Goal: Task Accomplishment & Management: Use online tool/utility

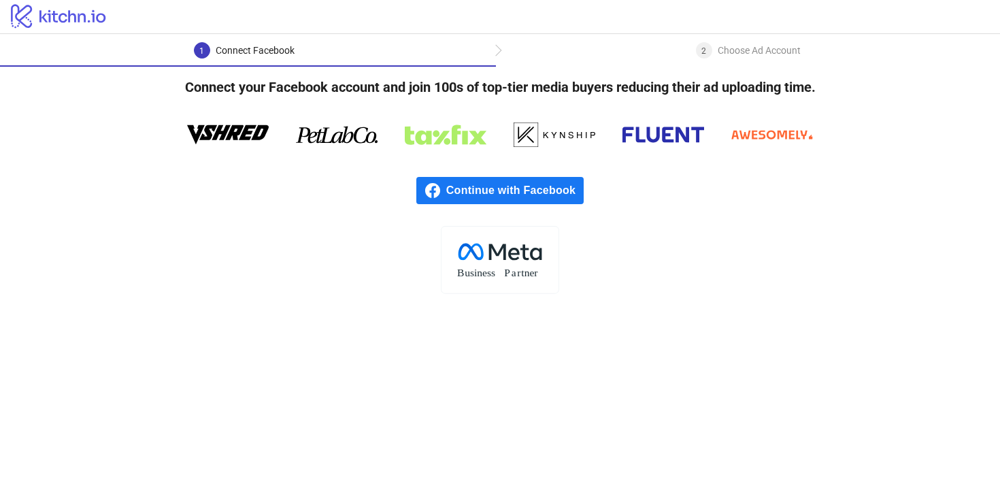
click at [505, 191] on span "Continue with Facebook" at bounding box center [514, 190] width 137 height 27
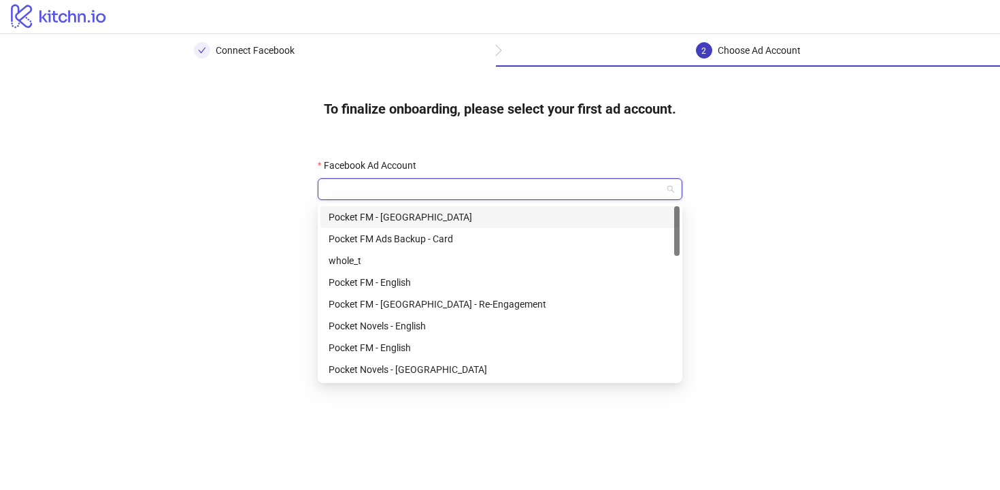
click at [502, 188] on input "Facebook Ad Account" at bounding box center [494, 189] width 336 height 20
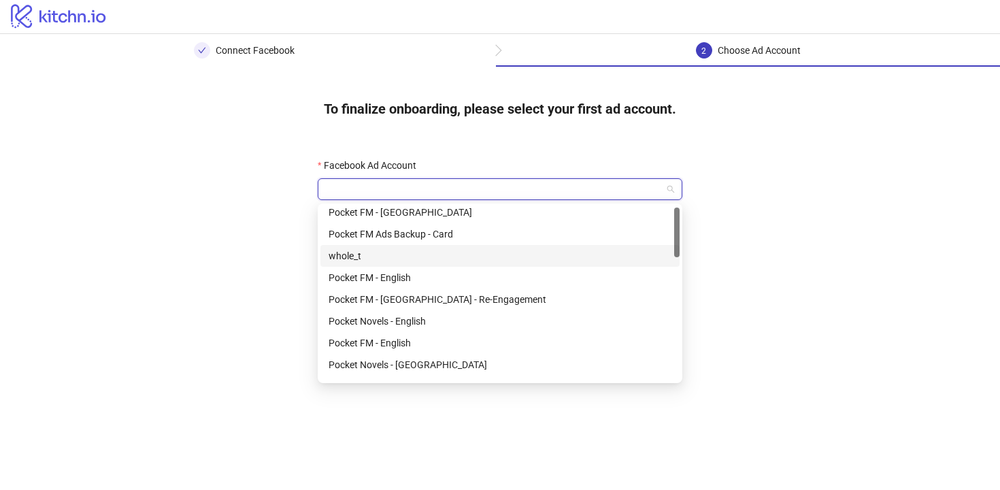
click at [480, 259] on div "whole_t" at bounding box center [500, 255] width 343 height 15
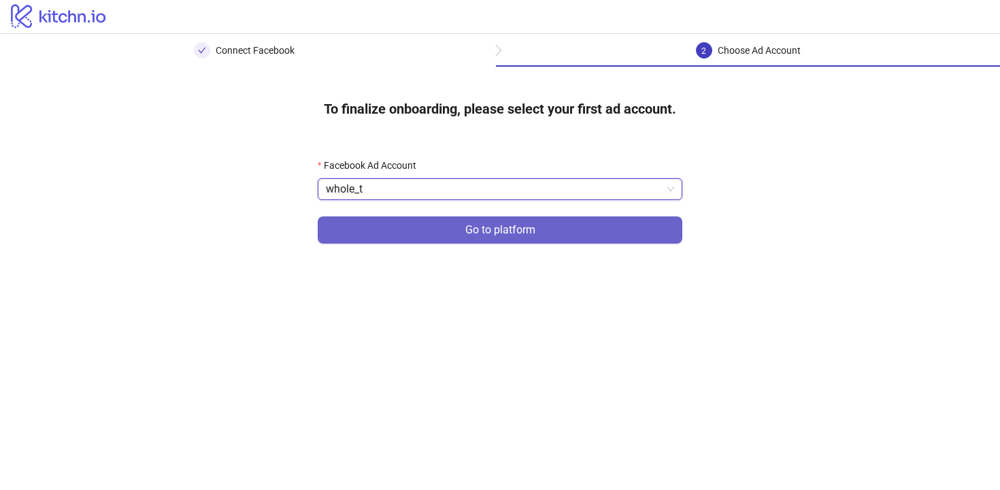
click at [520, 240] on button "Go to platform" at bounding box center [500, 229] width 365 height 27
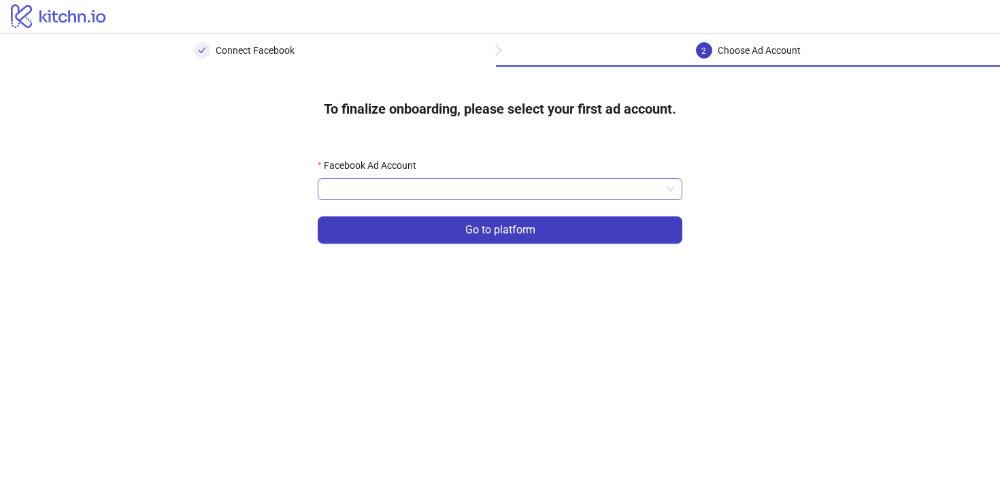
click at [376, 186] on input "Facebook Ad Account" at bounding box center [494, 189] width 336 height 20
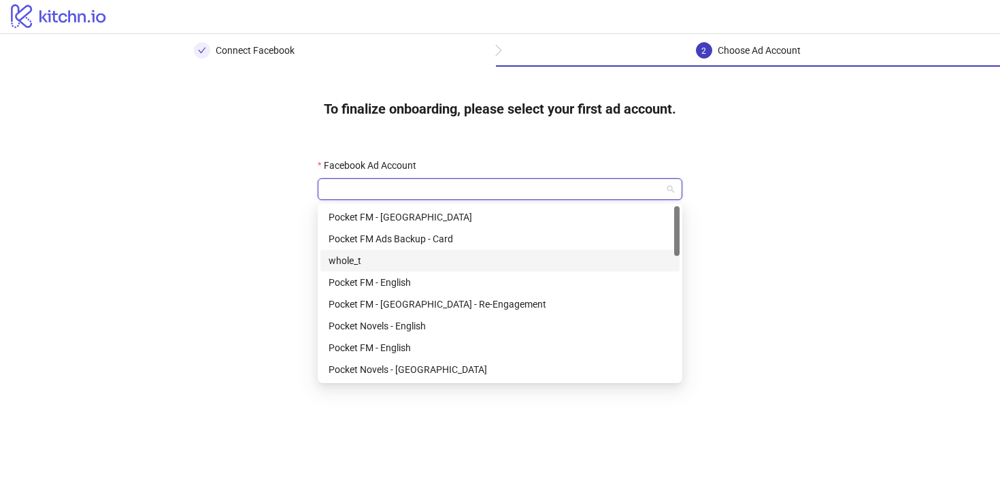
click at [409, 261] on div "whole_t" at bounding box center [500, 260] width 343 height 15
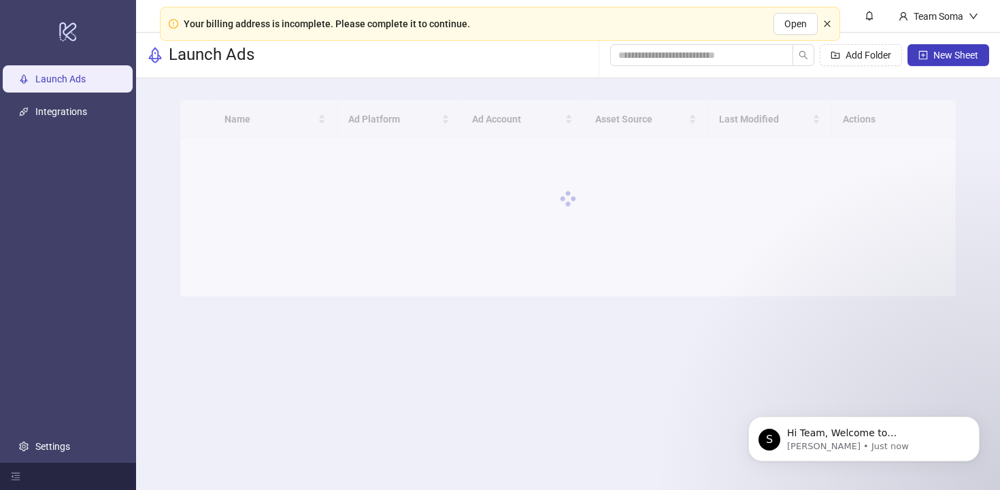
click at [828, 24] on icon "close" at bounding box center [827, 24] width 8 height 8
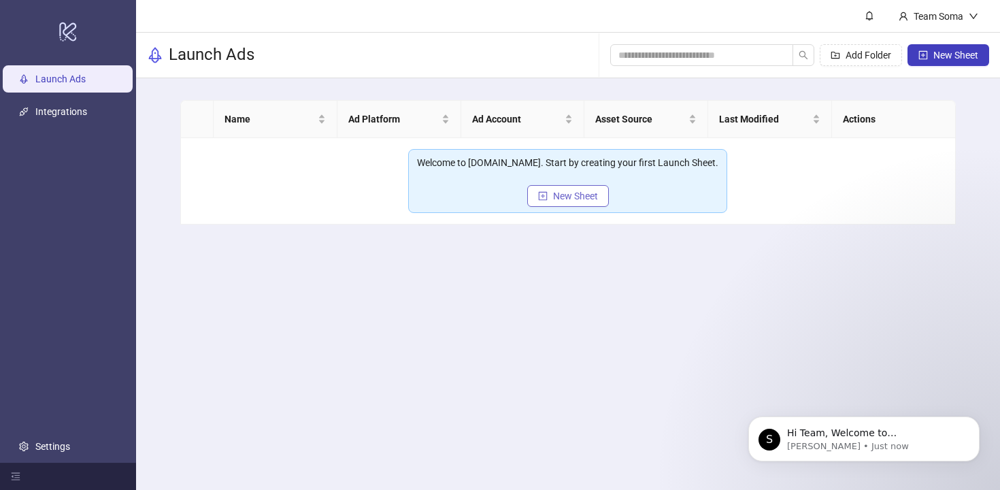
click at [554, 197] on span "New Sheet" at bounding box center [575, 195] width 45 height 11
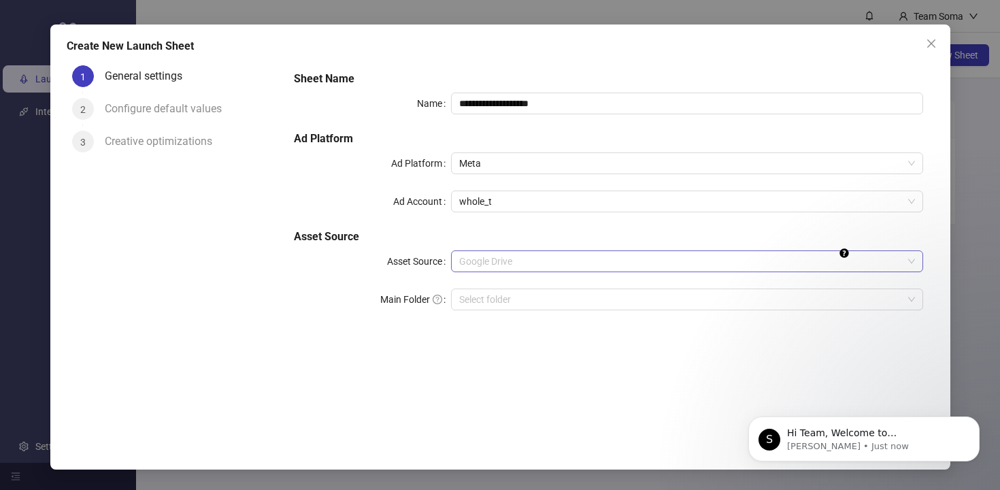
click at [535, 255] on span "Google Drive" at bounding box center [686, 261] width 455 height 20
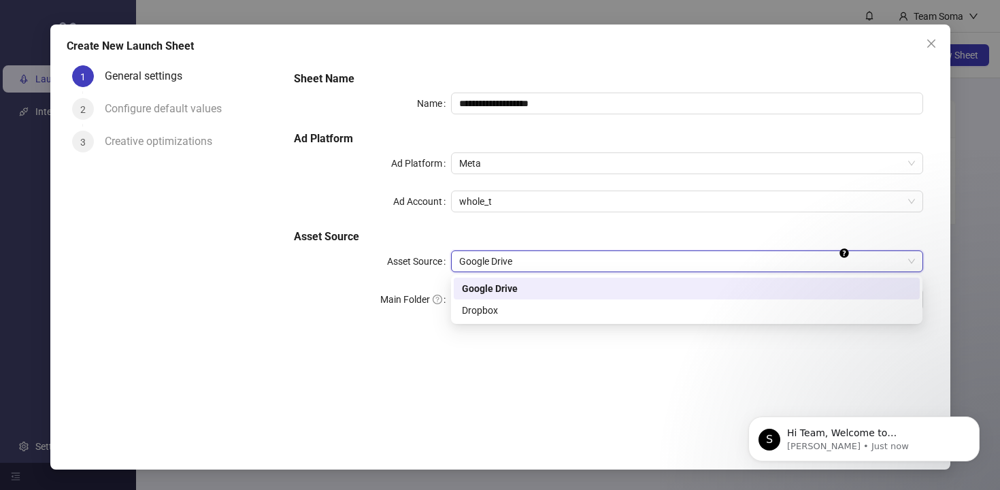
click at [536, 259] on span "Google Drive" at bounding box center [686, 261] width 455 height 20
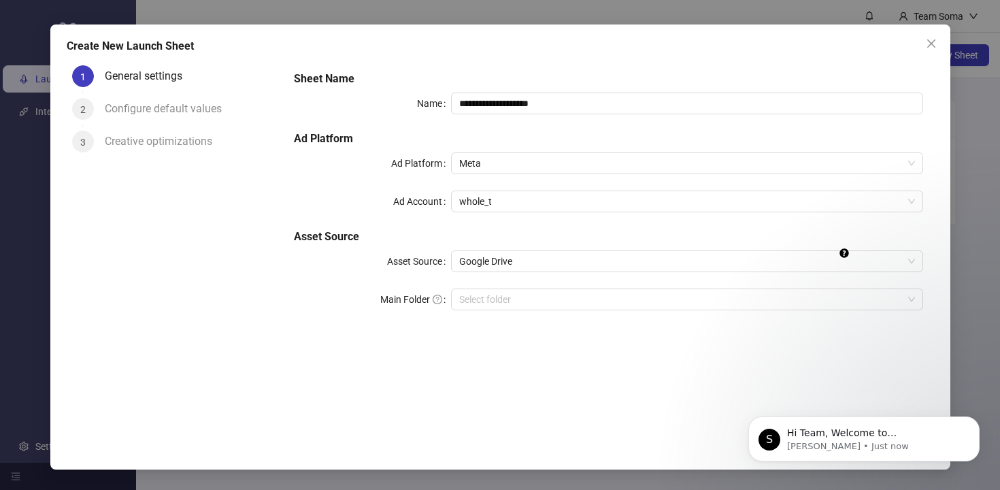
click at [610, 286] on div "**********" at bounding box center [607, 198] width 639 height 267
click at [610, 289] on input "Main Folder" at bounding box center [680, 299] width 443 height 20
click at [616, 302] on input "Main Folder" at bounding box center [680, 299] width 443 height 20
click at [970, 416] on button "Dismiss notification" at bounding box center [976, 421] width 18 height 18
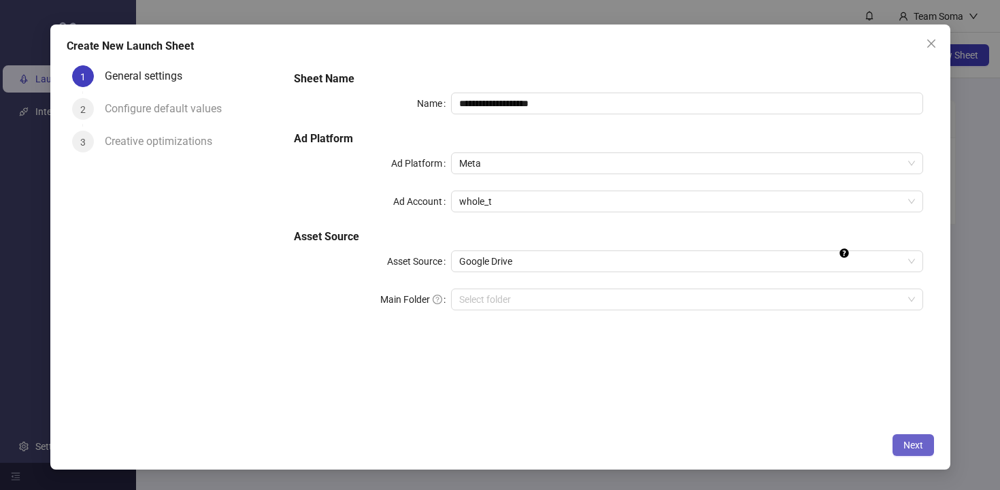
click at [917, 445] on span "Next" at bounding box center [913, 444] width 20 height 11
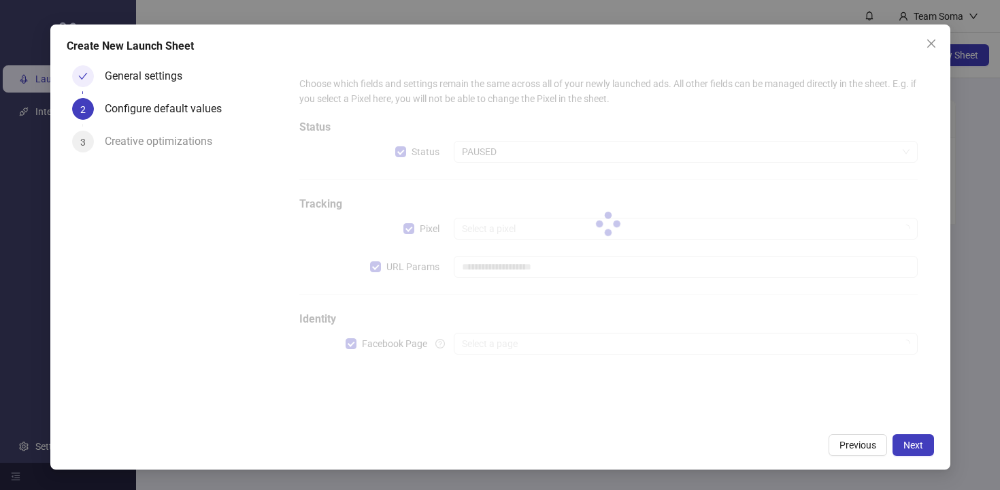
type input "**********"
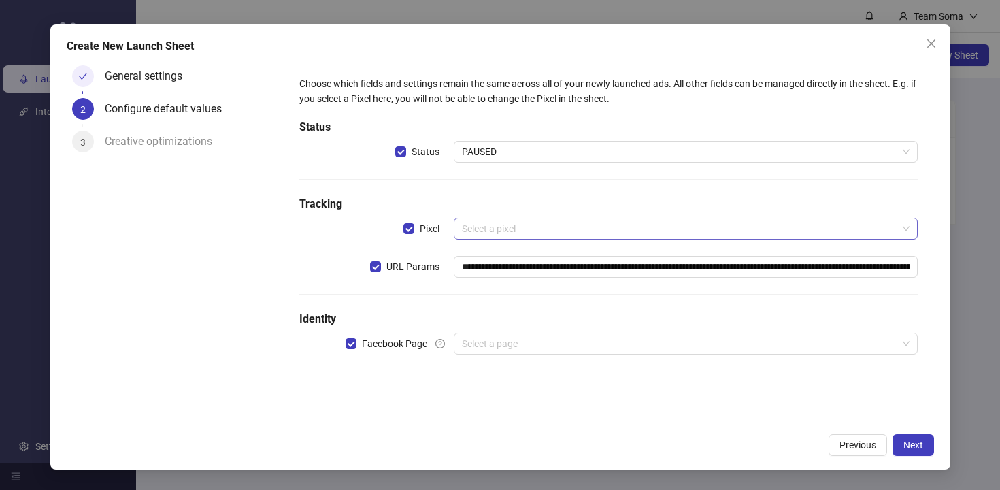
click at [669, 232] on input "search" at bounding box center [679, 228] width 435 height 20
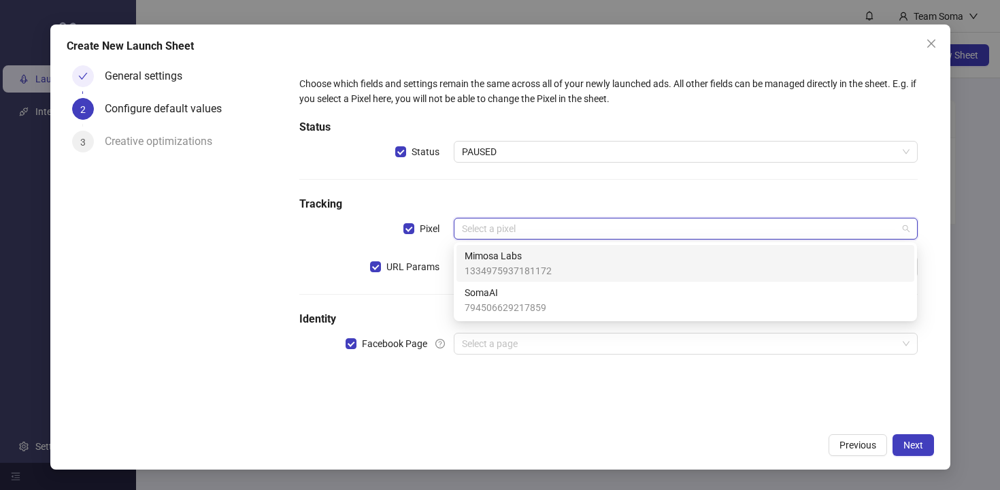
click at [670, 268] on div "Mimosa Labs 1334975937181172" at bounding box center [686, 263] width 442 height 30
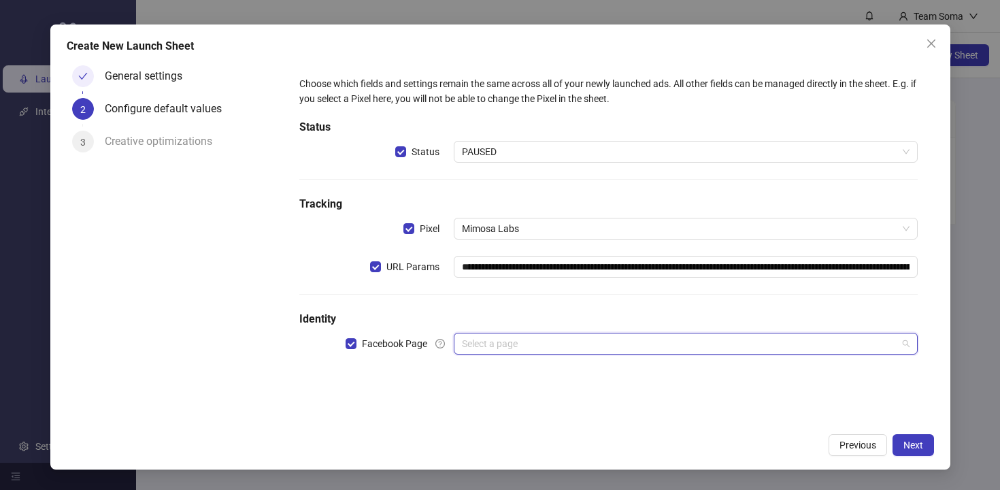
click at [652, 336] on input "search" at bounding box center [679, 343] width 435 height 20
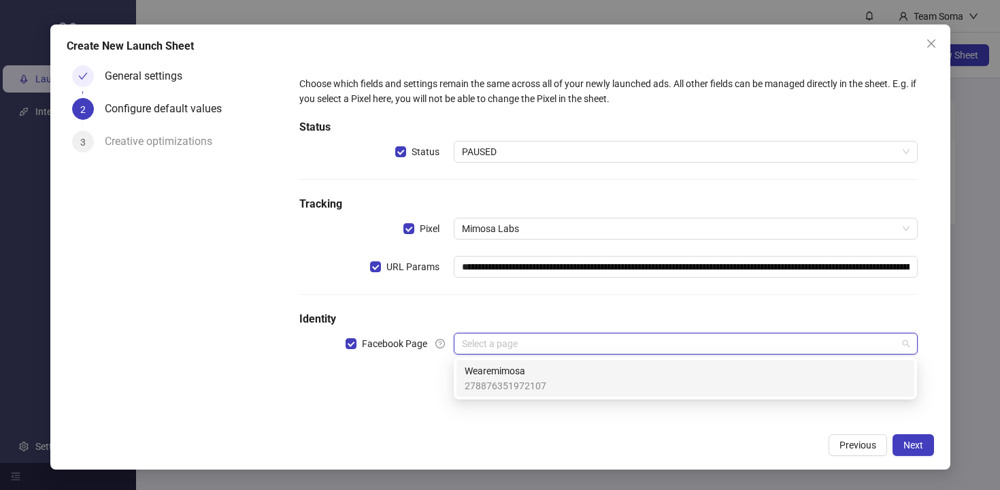
click at [660, 370] on div "Wearemimosa 278876351972107" at bounding box center [686, 378] width 442 height 30
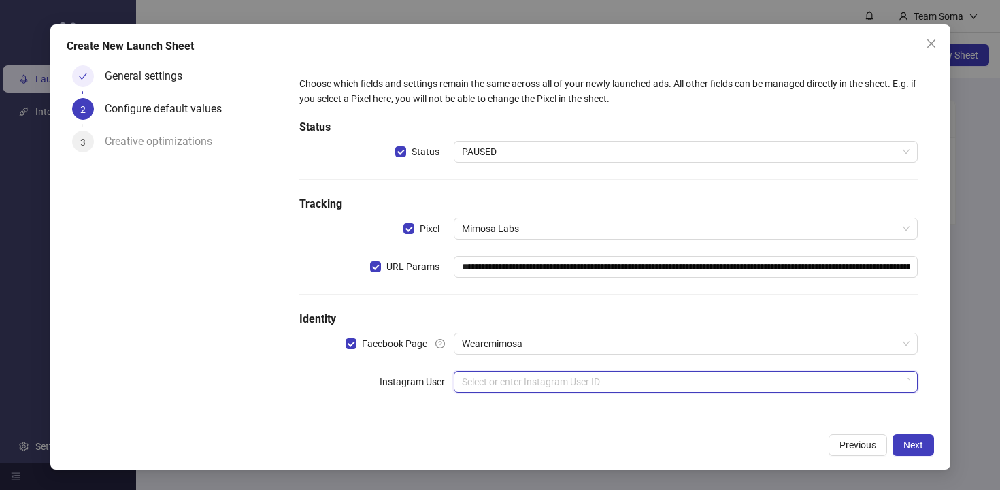
click at [688, 381] on input "search" at bounding box center [679, 381] width 435 height 20
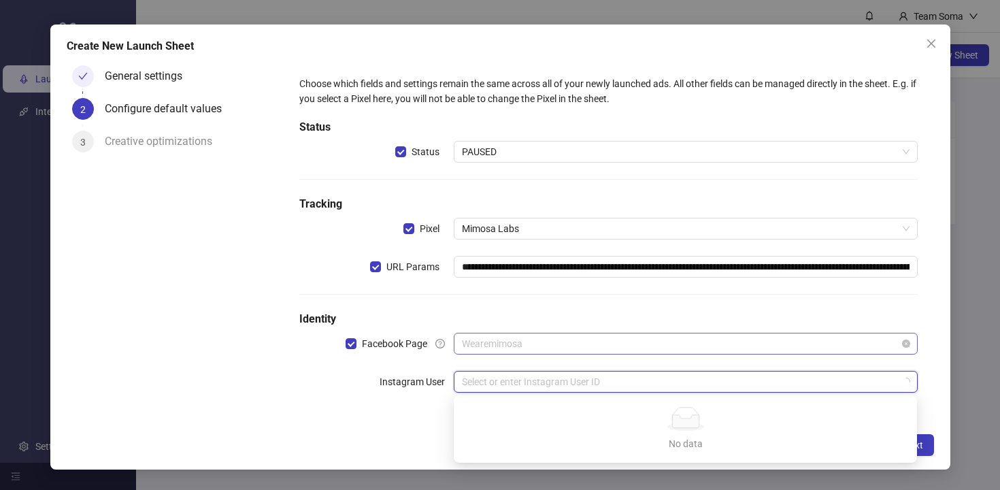
click at [723, 339] on span "Wearemimosa" at bounding box center [685, 343] width 447 height 20
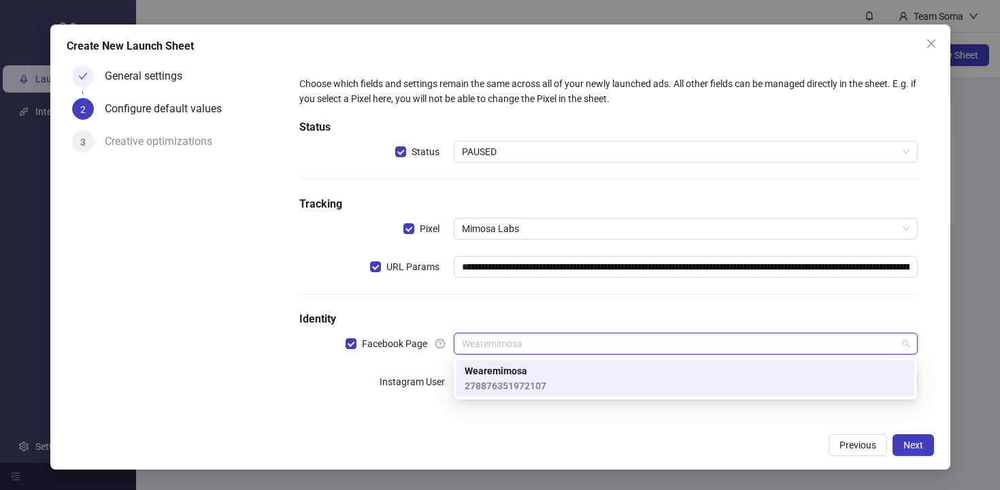
click at [697, 384] on div "Wearemimosa 278876351972107" at bounding box center [686, 378] width 442 height 30
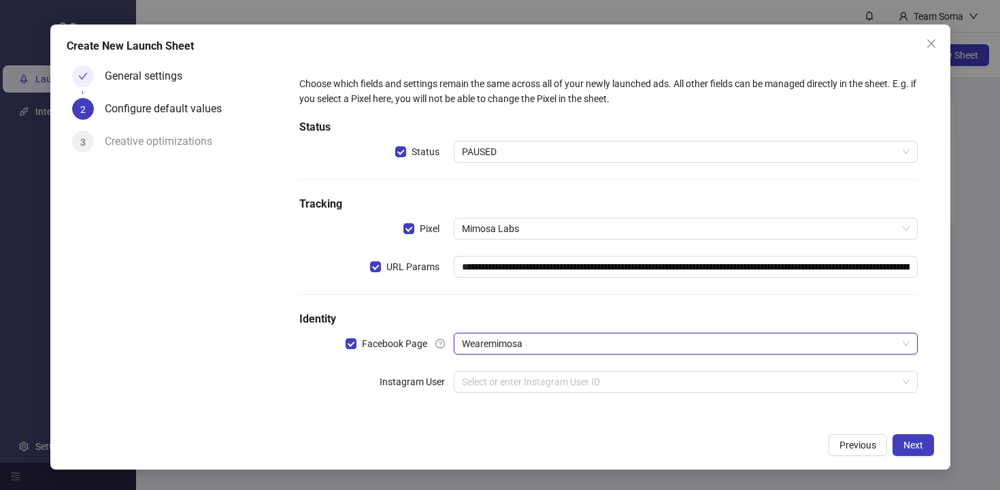
click at [693, 396] on div "**********" at bounding box center [608, 243] width 629 height 344
click at [693, 386] on input "search" at bounding box center [679, 381] width 435 height 20
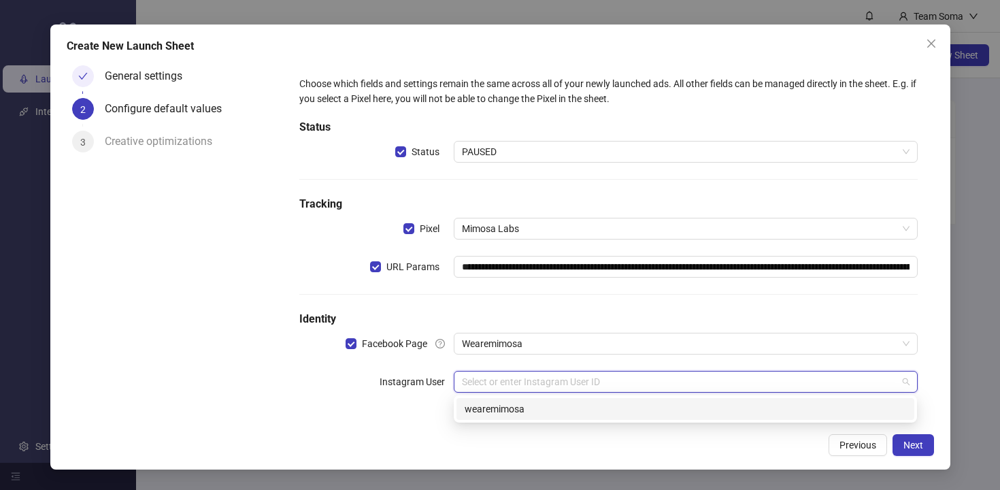
click at [748, 410] on div "wearemimosa" at bounding box center [686, 408] width 442 height 15
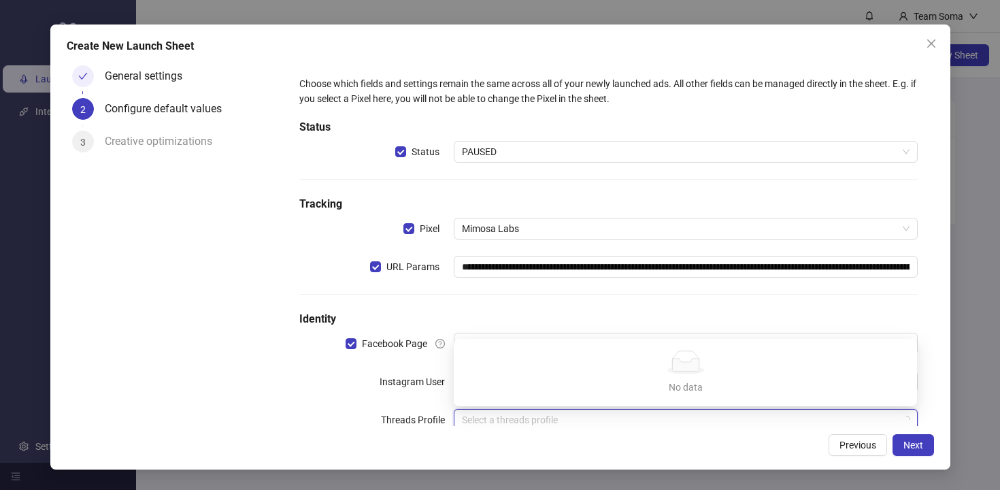
click at [710, 425] on input "search" at bounding box center [679, 420] width 435 height 20
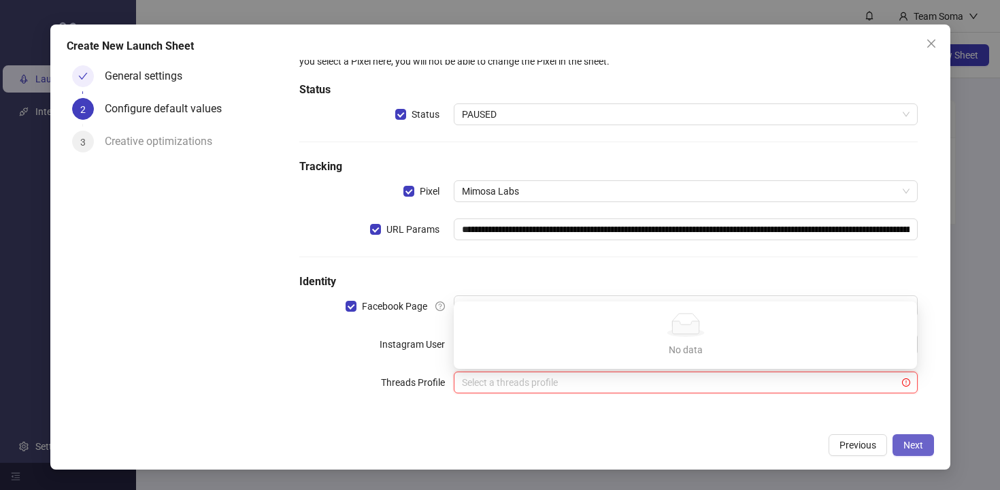
click at [914, 438] on button "Next" at bounding box center [913, 445] width 41 height 22
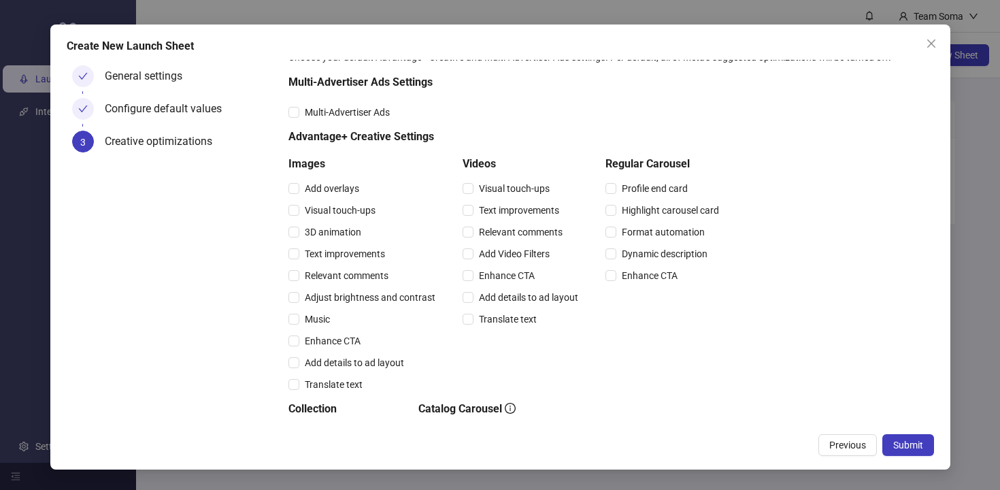
scroll to position [328, 0]
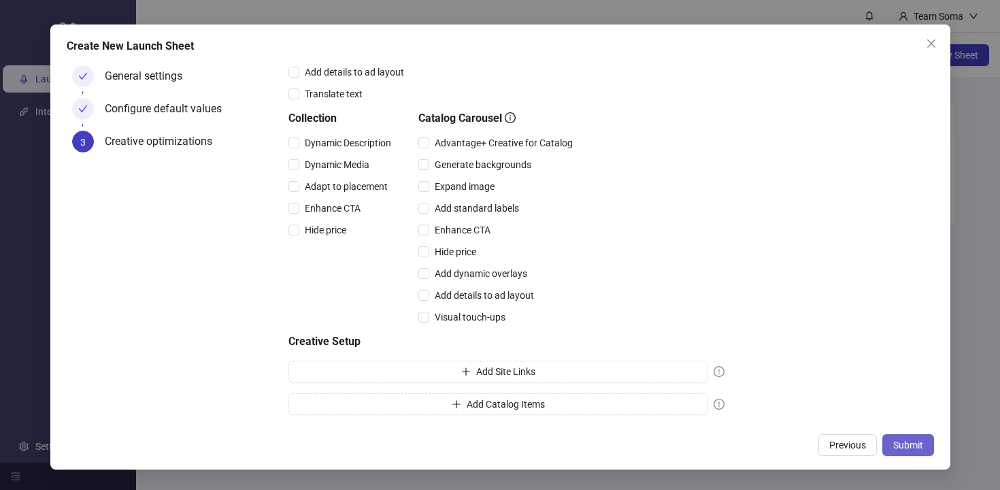
click at [898, 435] on button "Submit" at bounding box center [908, 445] width 52 height 22
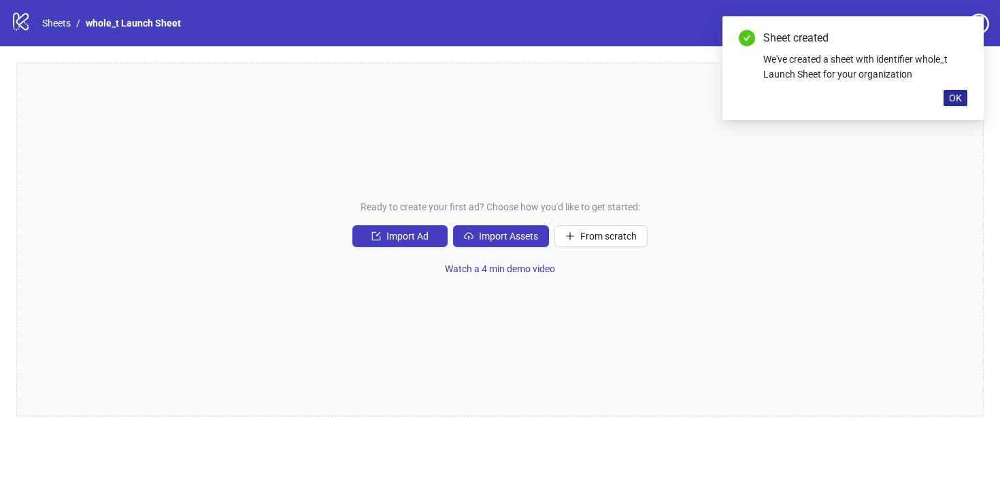
click at [955, 104] on button "OK" at bounding box center [956, 98] width 24 height 16
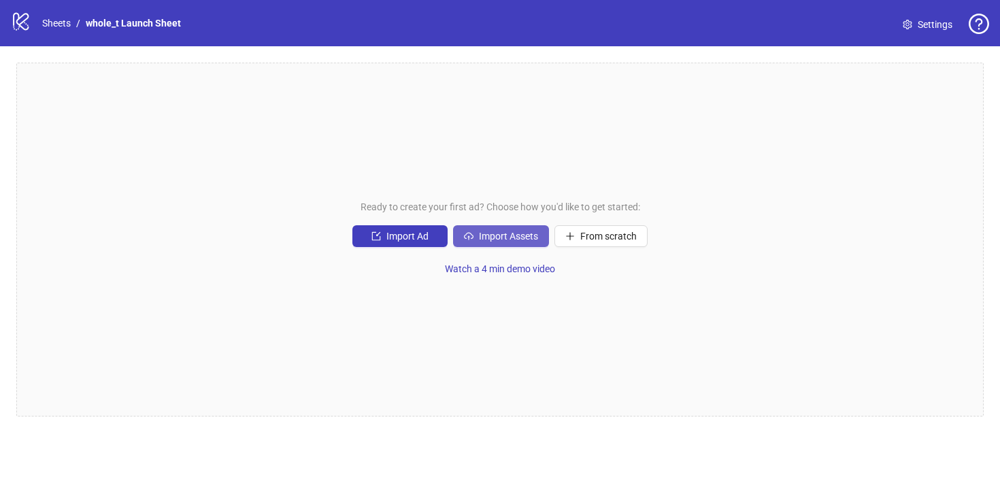
click at [484, 242] on button "Import Assets" at bounding box center [501, 236] width 96 height 22
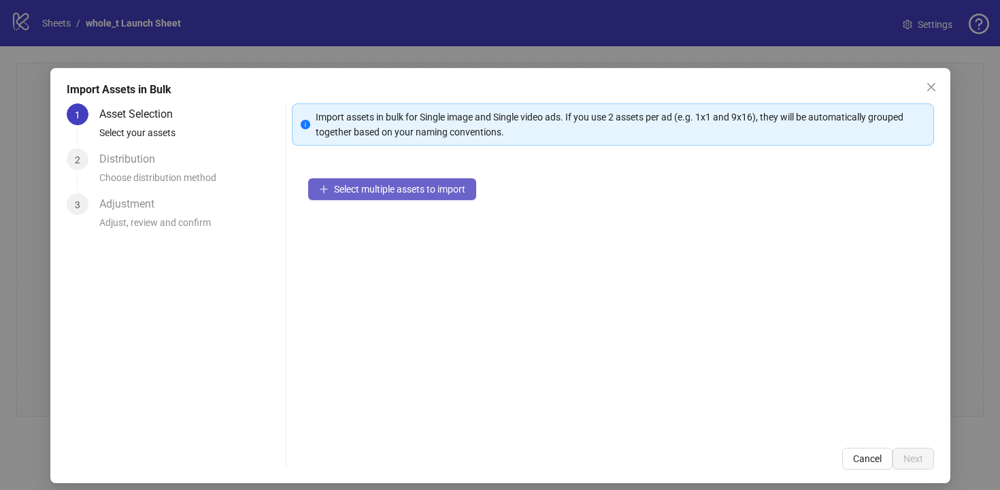
click at [420, 182] on button "Select multiple assets to import" at bounding box center [392, 189] width 168 height 22
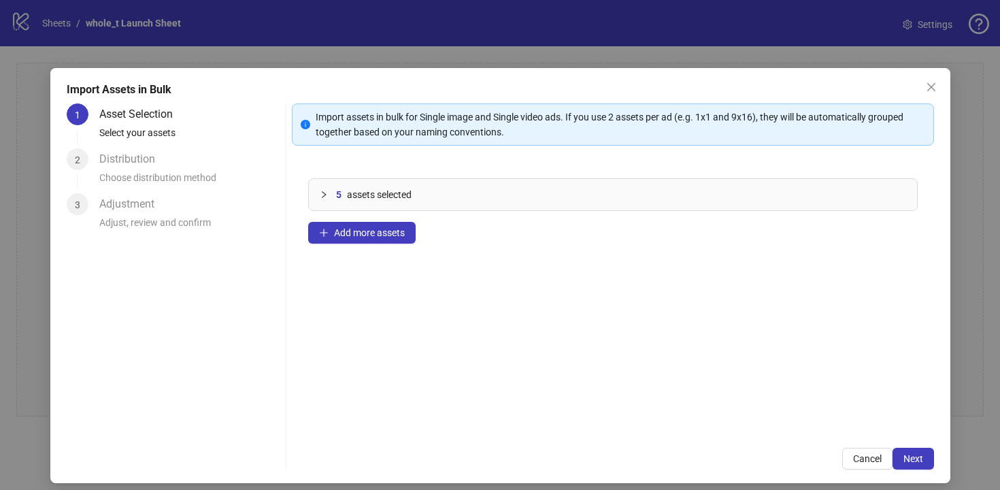
click at [937, 463] on div "Import Assets in Bulk 1 Asset Selection Select your assets 2 Distribution Choos…" at bounding box center [500, 275] width 900 height 415
click at [920, 458] on span "Next" at bounding box center [913, 458] width 20 height 11
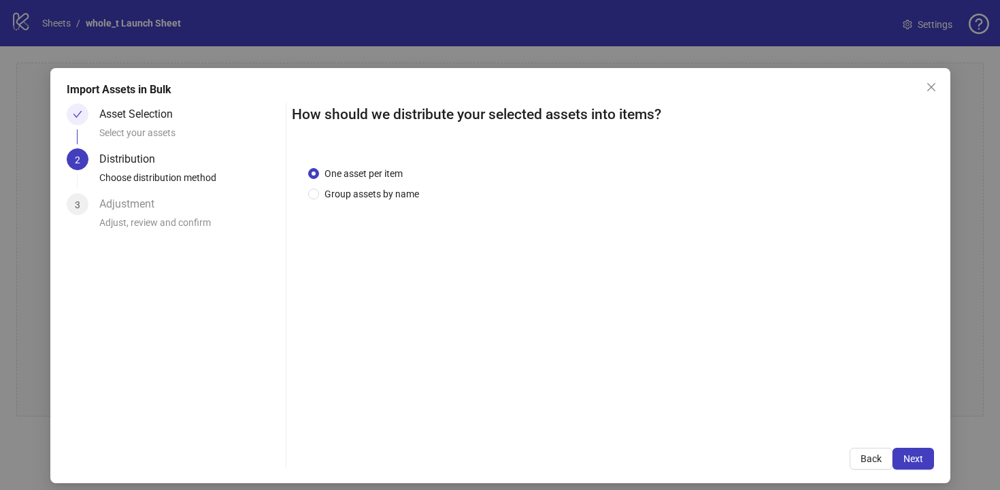
click at [920, 458] on span "Next" at bounding box center [913, 458] width 20 height 11
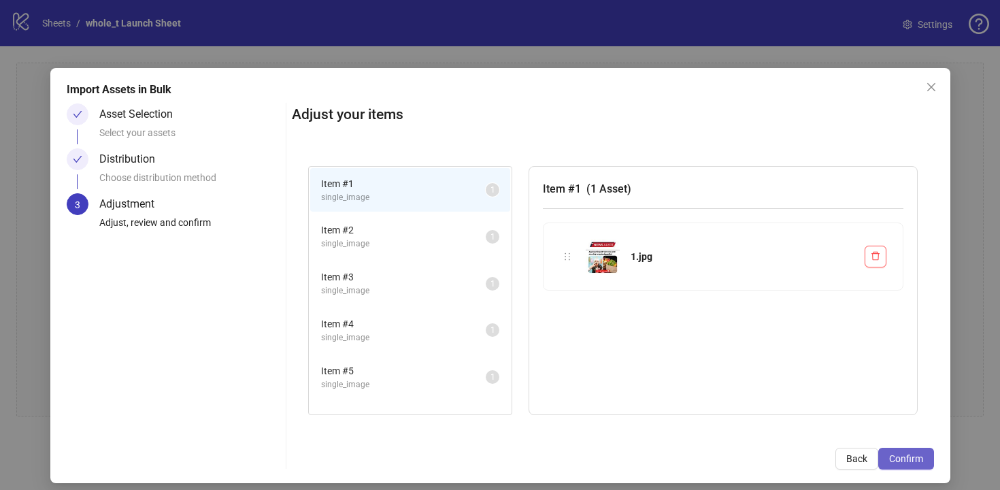
click at [920, 457] on span "Confirm" at bounding box center [906, 458] width 34 height 11
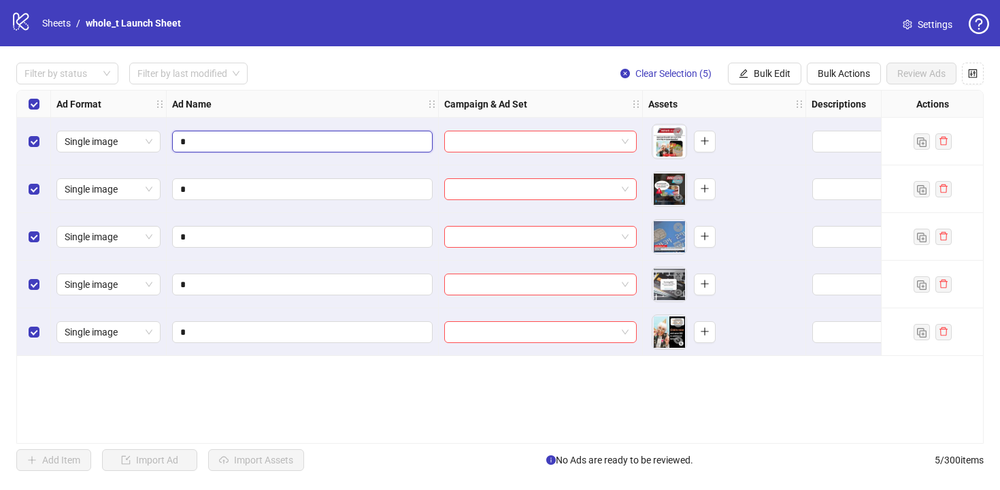
click at [282, 135] on input "*" at bounding box center [301, 141] width 242 height 15
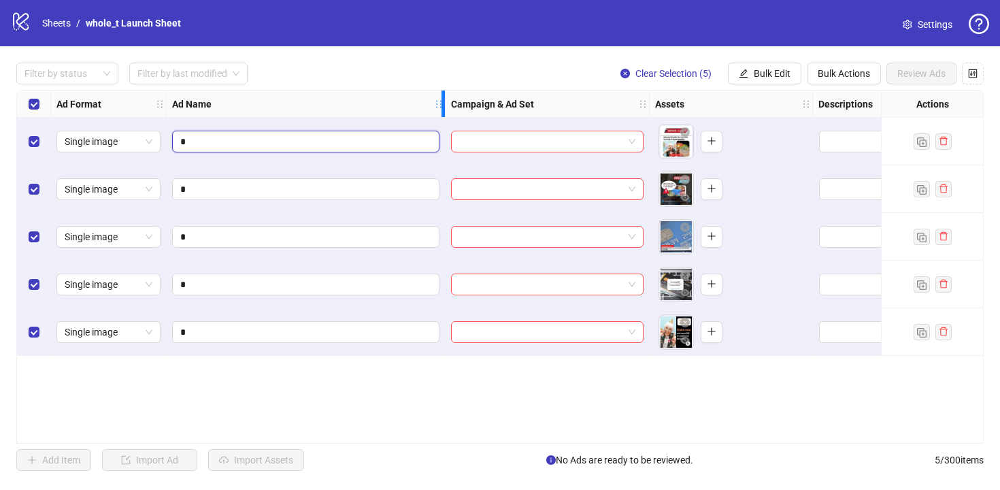
drag, startPoint x: 437, startPoint y: 103, endPoint x: 444, endPoint y: 107, distance: 8.3
click at [444, 107] on icon "holder" at bounding box center [449, 104] width 10 height 10
click at [539, 137] on input "search" at bounding box center [541, 141] width 164 height 20
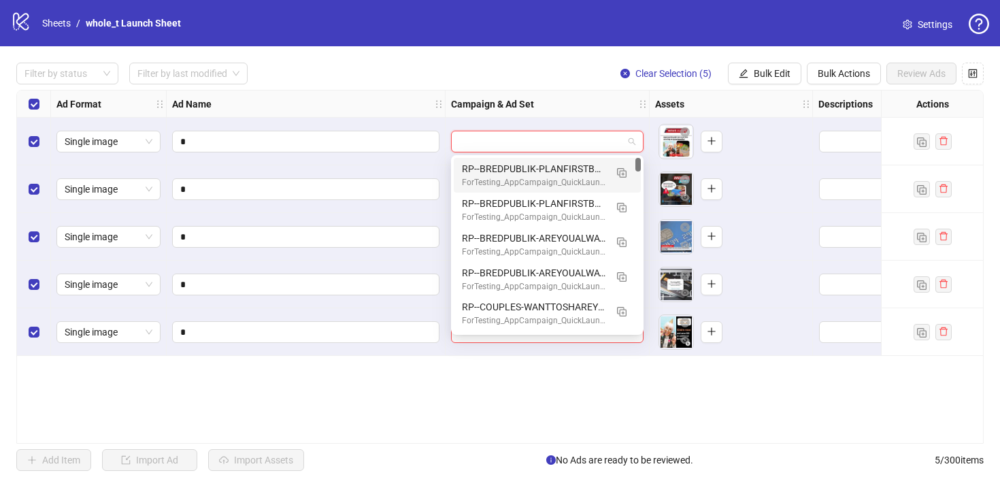
click at [542, 190] on div "RP--BREDPUBLIK-PLANFIRSTBEFOREMOVINGFURNITURE-VICTORS-VIDEO_1080x1920 ForTestin…" at bounding box center [547, 175] width 187 height 35
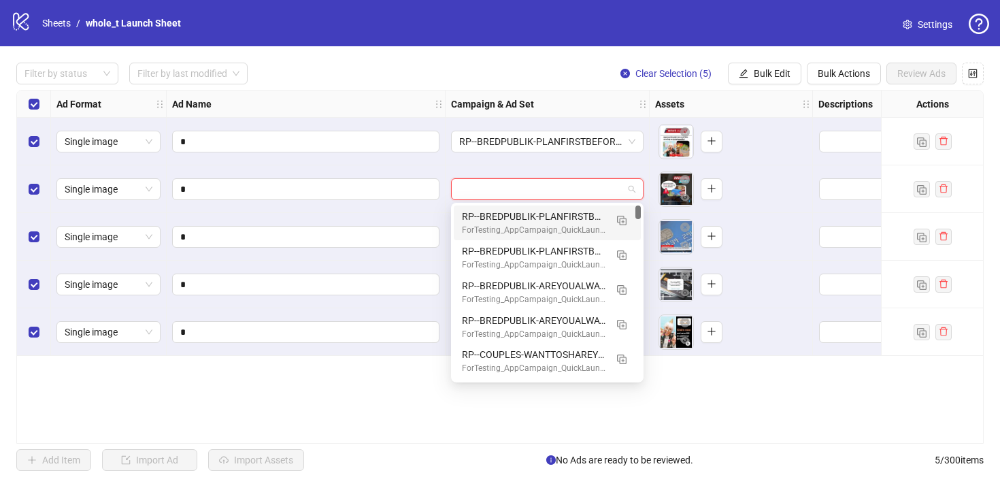
click at [542, 192] on input "search" at bounding box center [541, 189] width 164 height 20
click at [539, 237] on div "RP--BREDPUBLIK-PLANFIRSTBEFOREMOVINGFURNITURE-VICTORS-VIDEO_1080x1920 ForTestin…" at bounding box center [547, 222] width 187 height 35
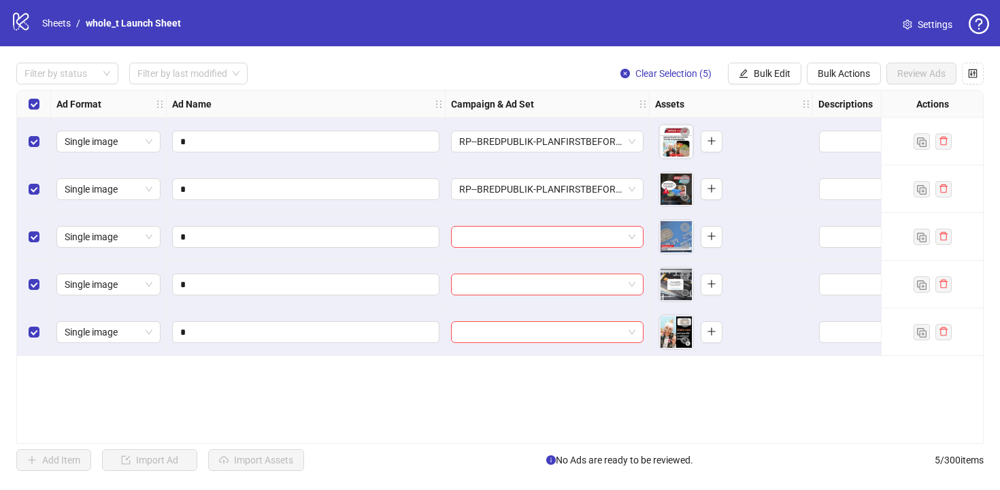
click at [539, 259] on div at bounding box center [548, 237] width 204 height 48
click at [544, 240] on input "search" at bounding box center [541, 237] width 164 height 20
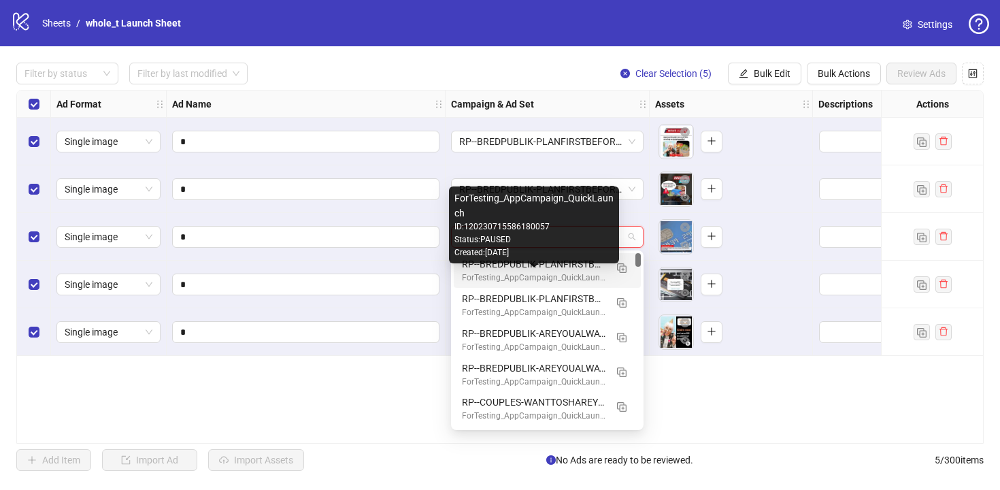
click at [544, 280] on div "ForTesting_AppCampaign_QuickLaunch" at bounding box center [534, 277] width 144 height 13
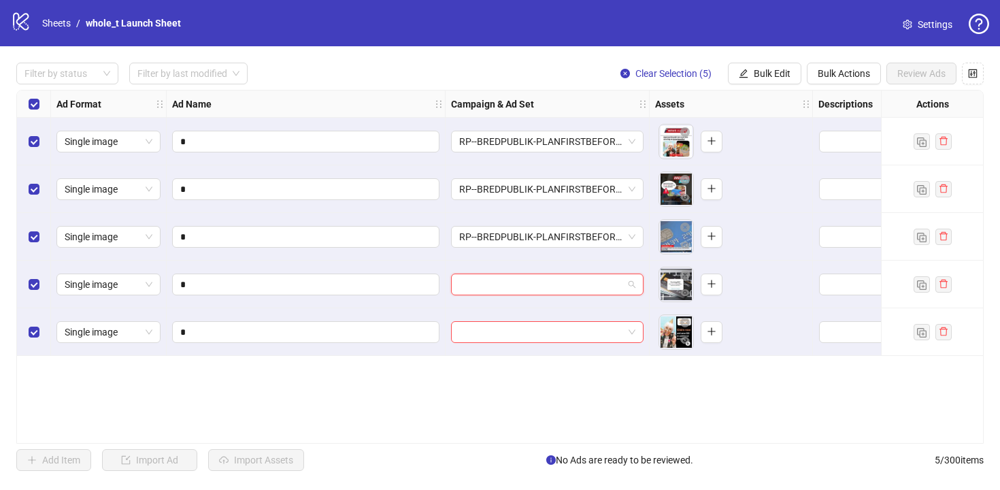
click at [545, 293] on input "search" at bounding box center [541, 284] width 164 height 20
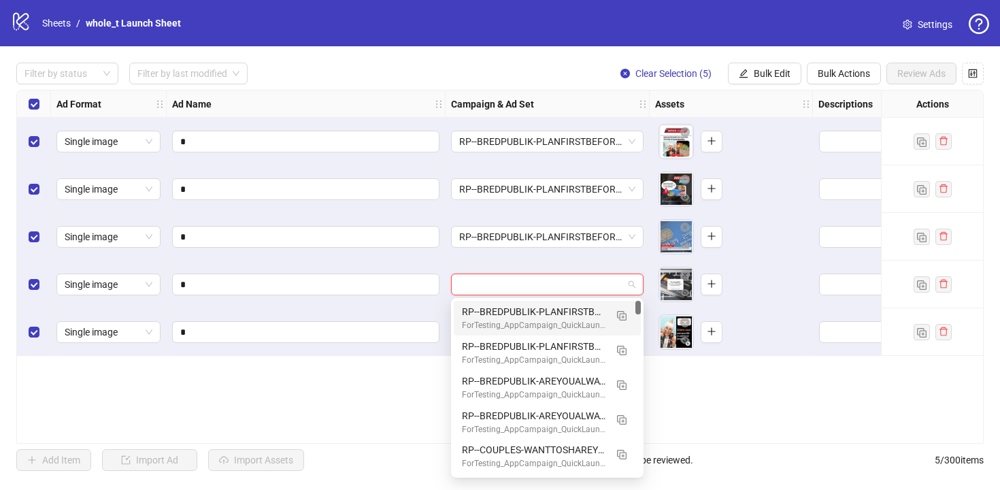
click at [547, 336] on div "RP--BREDPUBLIK-PLANFIRSTBEFOREMOVINGFURNITURE-VICTORS-VIDEO_1080x1080 ForTestin…" at bounding box center [547, 352] width 187 height 35
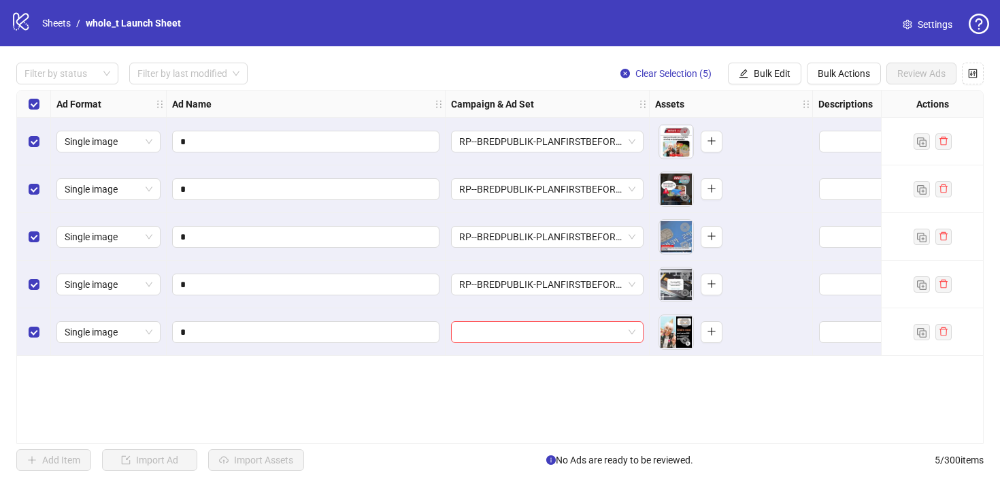
click at [547, 357] on div "Ad Format Ad Name Campaign & Ad Set Assets Descriptions Headlines Primary Texts…" at bounding box center [499, 267] width 967 height 354
click at [552, 328] on input "search" at bounding box center [541, 332] width 164 height 20
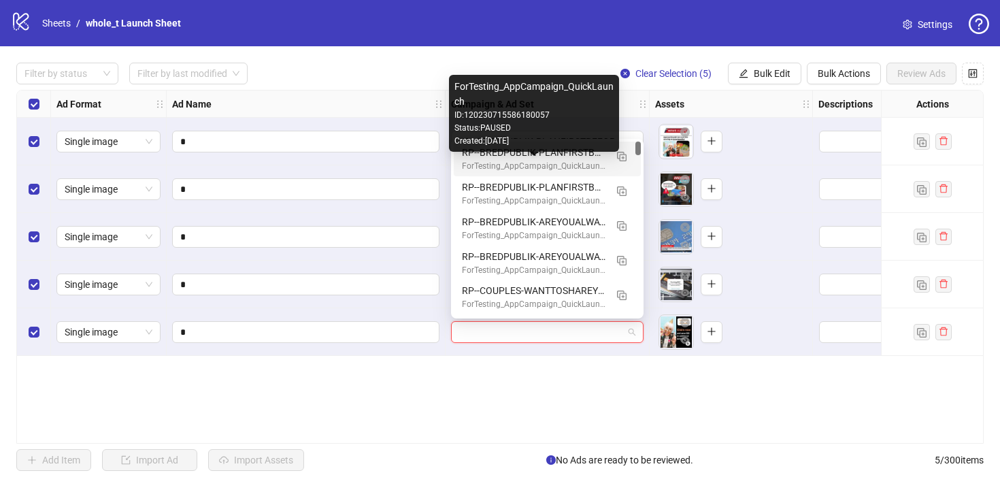
click at [588, 164] on div "ForTesting_AppCampaign_QuickLaunch" at bounding box center [534, 166] width 144 height 13
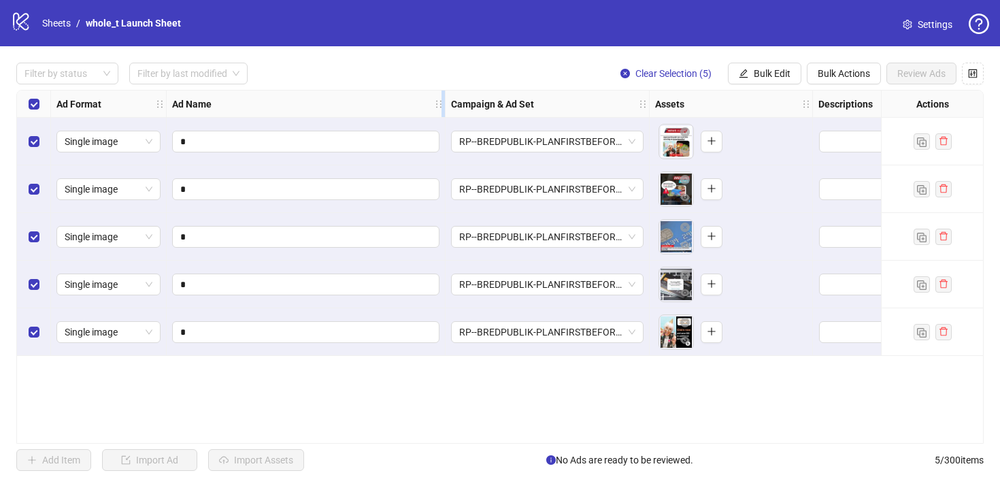
click at [444, 104] on div "Ad Format Ad Name Campaign & Ad Set Assets Descriptions Headlines Primary Texts…" at bounding box center [721, 104] width 1340 height 0
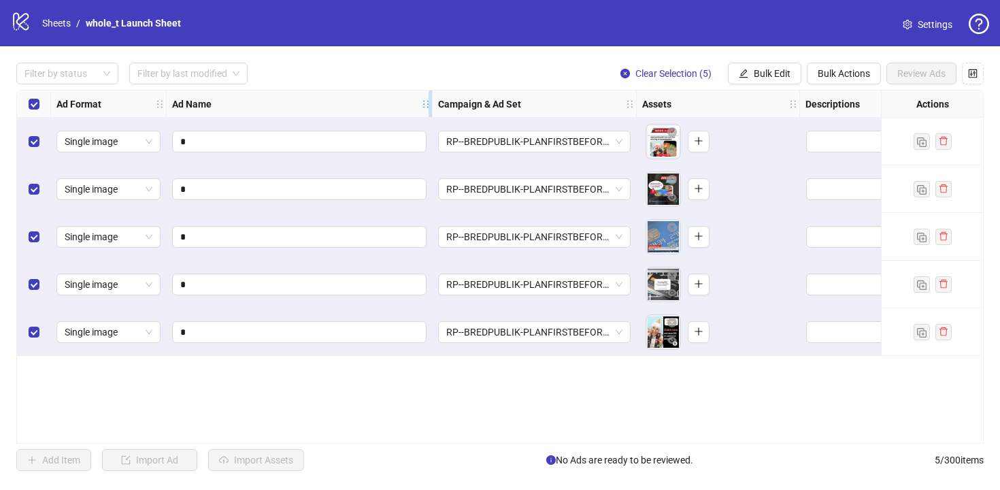
drag, startPoint x: 444, startPoint y: 101, endPoint x: 404, endPoint y: 108, distance: 40.2
click at [431, 108] on icon "holder" at bounding box center [436, 104] width 10 height 10
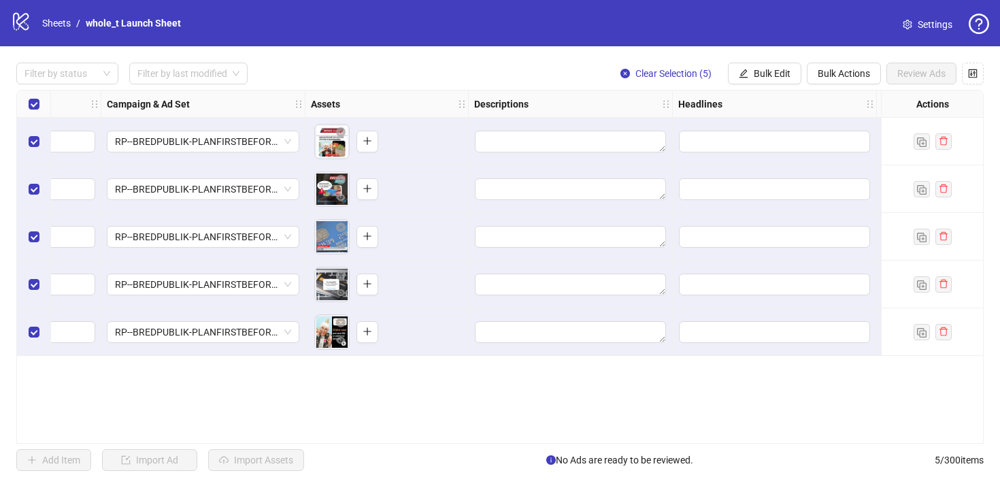
scroll to position [0, 350]
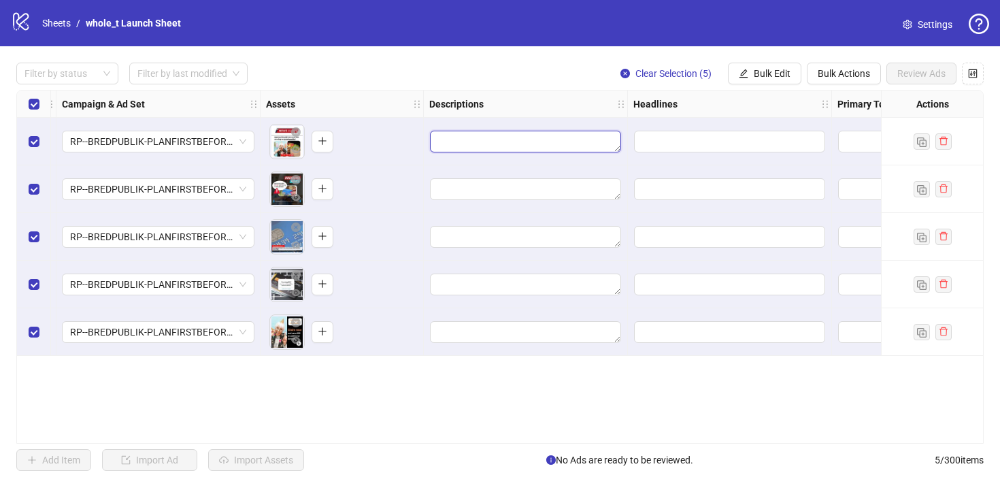
click at [584, 146] on textarea "Edit values" at bounding box center [525, 142] width 191 height 22
click at [679, 130] on div "Edit values" at bounding box center [729, 141] width 193 height 23
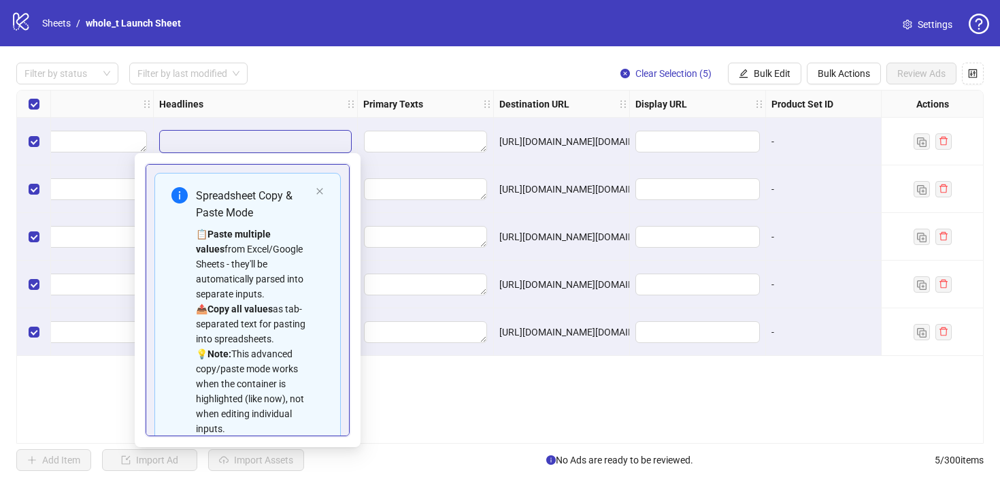
scroll to position [0, 832]
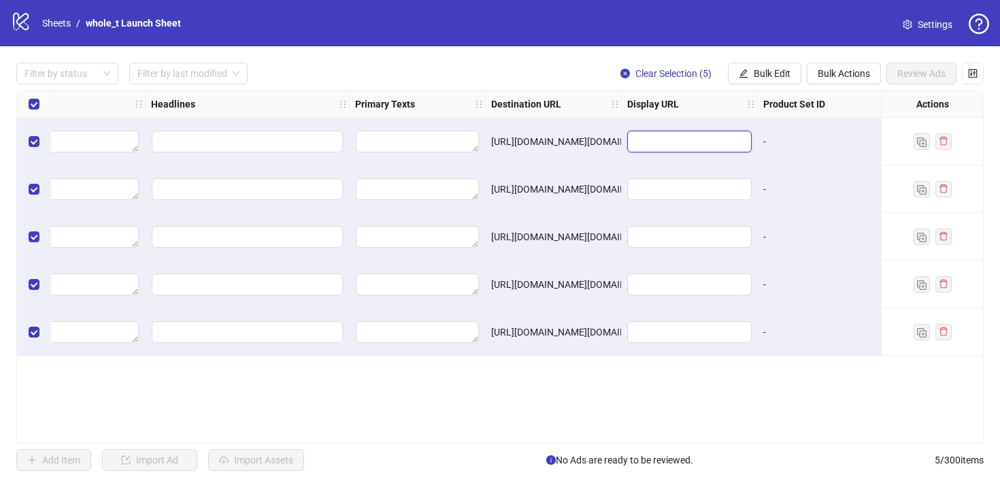
click at [673, 142] on input "text" at bounding box center [687, 141] width 105 height 15
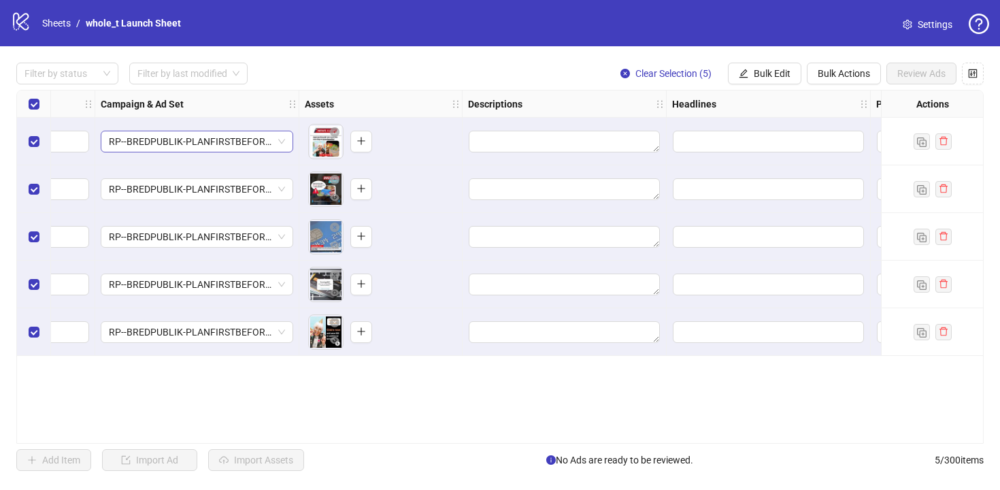
scroll to position [0, 325]
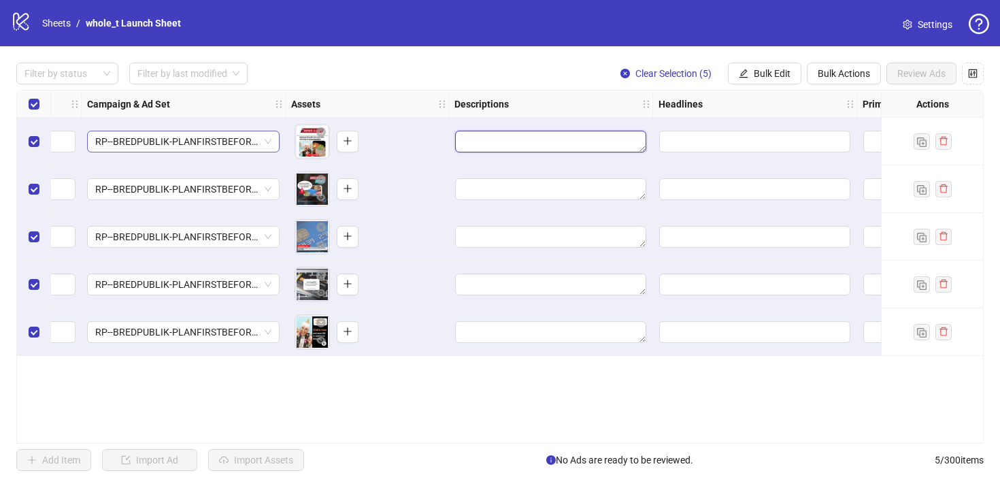
click at [555, 132] on textarea "Edit values" at bounding box center [550, 142] width 191 height 22
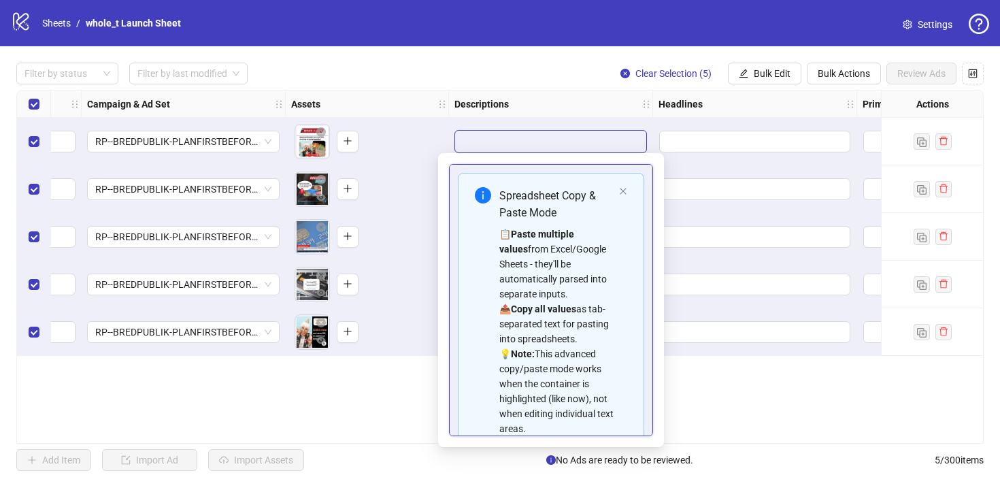
click at [741, 130] on div "Edit values" at bounding box center [755, 141] width 193 height 23
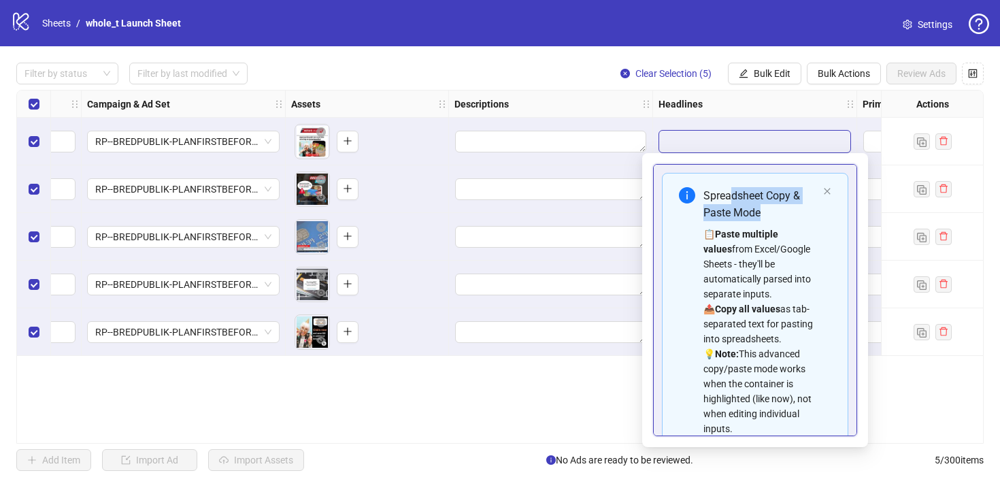
drag, startPoint x: 731, startPoint y: 188, endPoint x: 771, endPoint y: 211, distance: 46.3
click at [771, 211] on div "Spreadsheet Copy & Paste Mode" at bounding box center [760, 204] width 114 height 34
click at [609, 410] on div "Ad Format Ad Name Campaign & Ad Set Assets Descriptions Headlines Primary Texts…" at bounding box center [499, 267] width 967 height 354
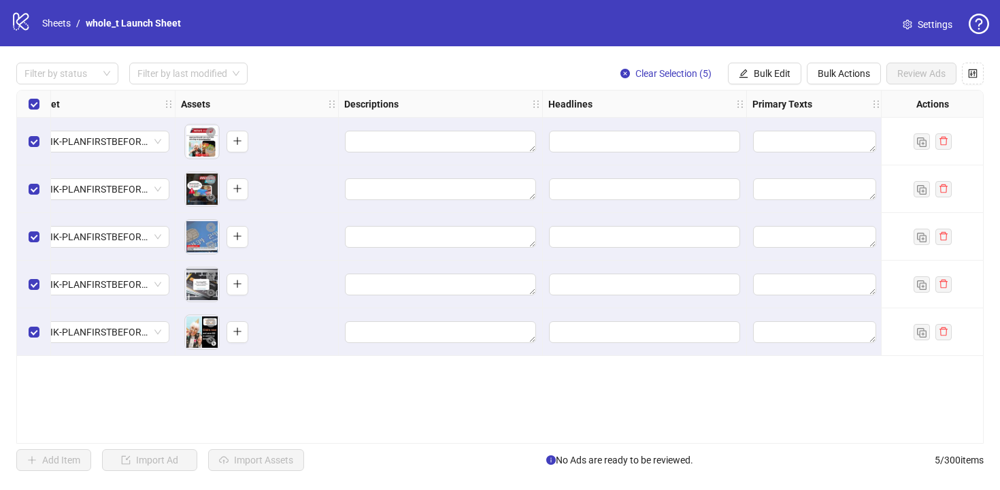
scroll to position [0, 403]
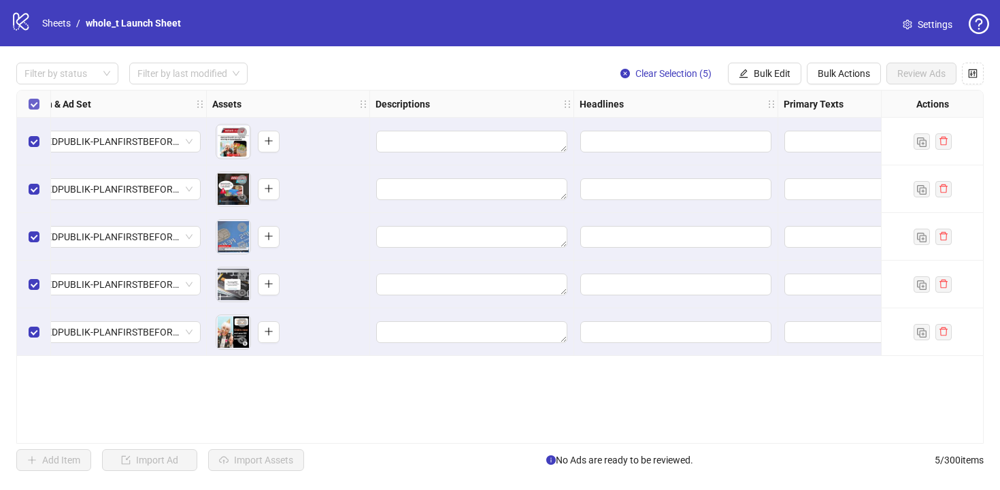
click at [37, 98] on label "Select all rows" at bounding box center [34, 104] width 11 height 15
click at [35, 110] on label "Select all rows" at bounding box center [34, 104] width 11 height 15
click at [847, 73] on span "Bulk Actions" at bounding box center [844, 73] width 52 height 11
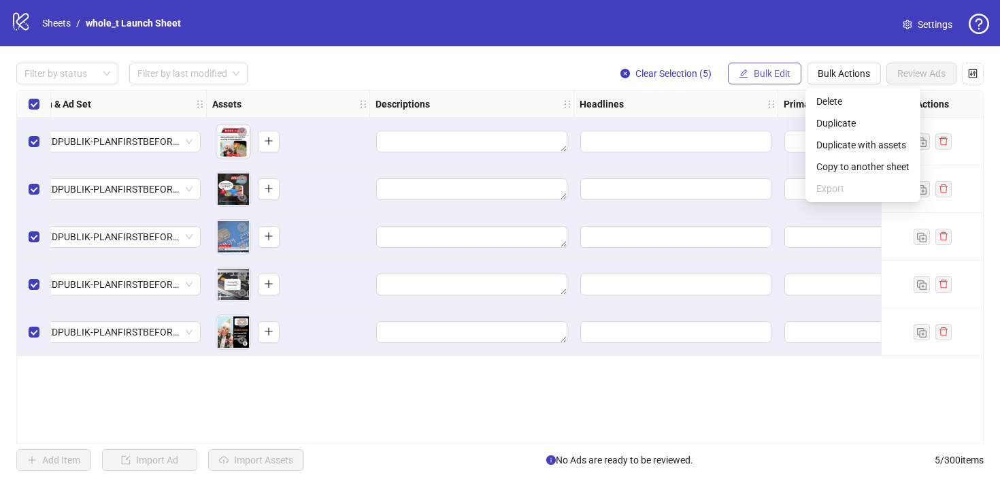
click at [767, 79] on button "Bulk Edit" at bounding box center [764, 74] width 73 height 22
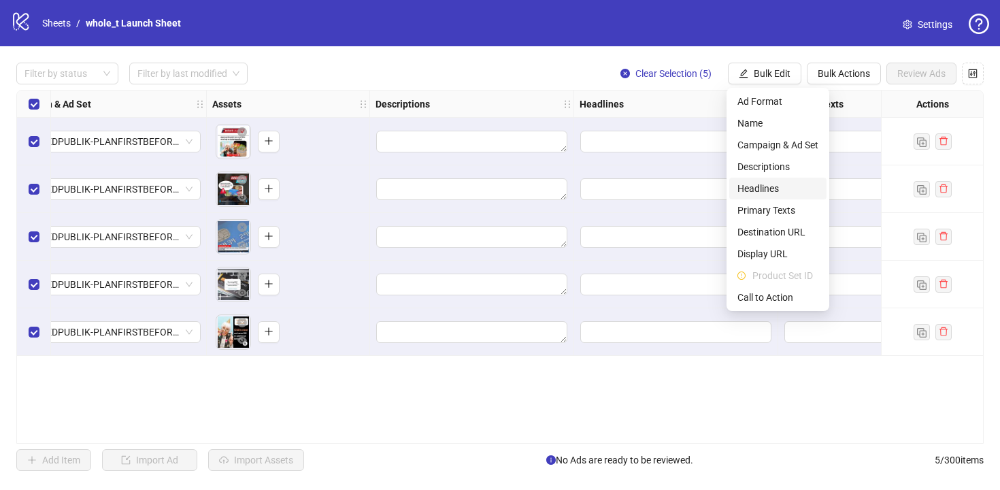
click at [763, 186] on span "Headlines" at bounding box center [777, 188] width 81 height 15
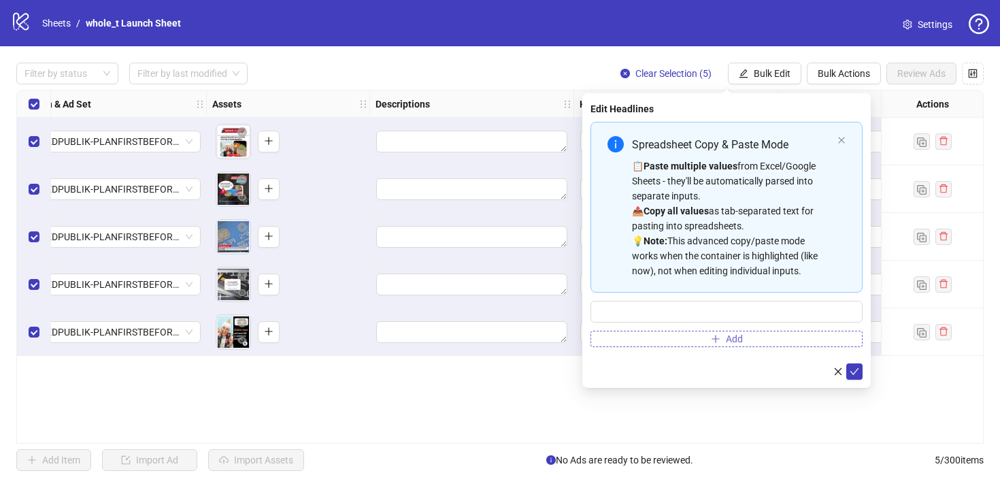
click at [682, 338] on button "Add" at bounding box center [727, 339] width 272 height 16
click at [640, 291] on div "Spreadsheet Copy & Paste Mode 📋 Paste multiple values from Excel/Google Sheets …" at bounding box center [727, 207] width 272 height 171
click at [641, 303] on input "*" at bounding box center [727, 312] width 272 height 22
type input "**********"
click at [861, 374] on button "submit" at bounding box center [854, 371] width 16 height 16
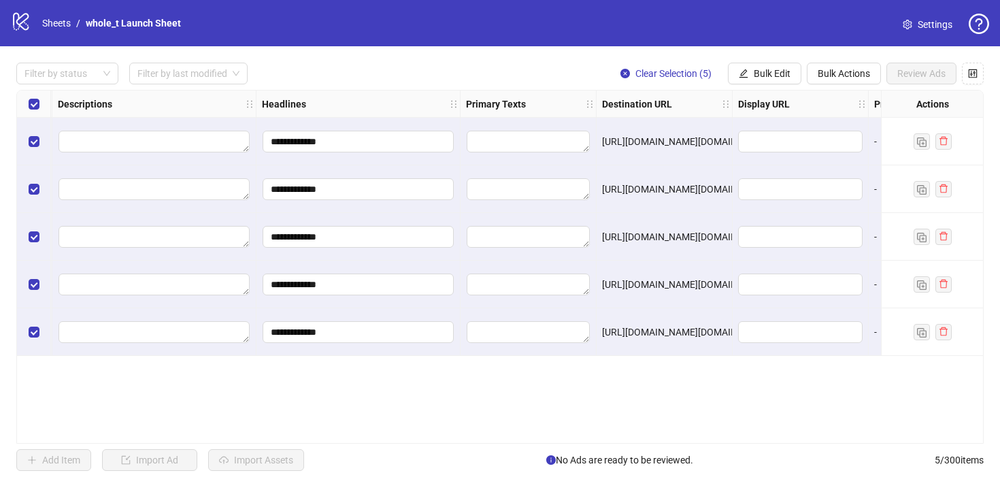
scroll to position [0, 772]
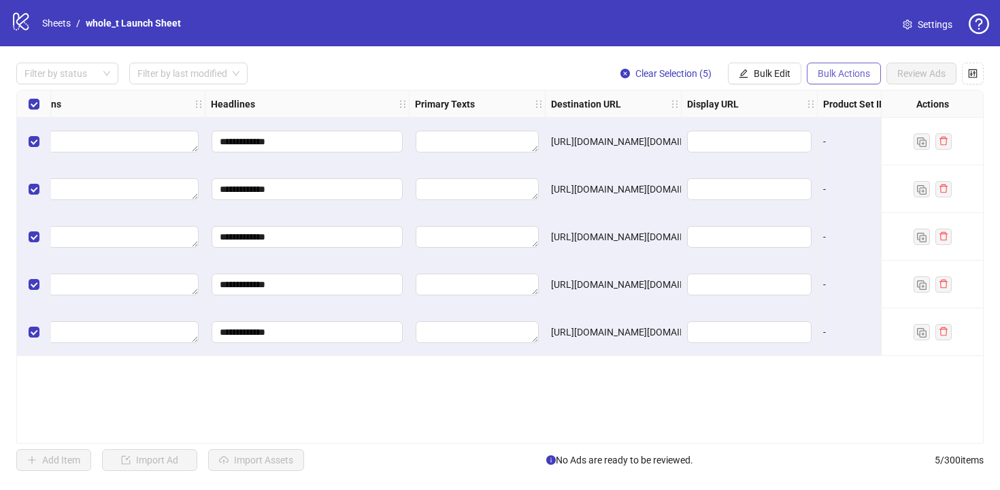
click at [821, 67] on button "Bulk Actions" at bounding box center [844, 74] width 74 height 22
click at [712, 210] on div at bounding box center [750, 189] width 136 height 48
click at [771, 72] on span "Bulk Edit" at bounding box center [772, 73] width 37 height 11
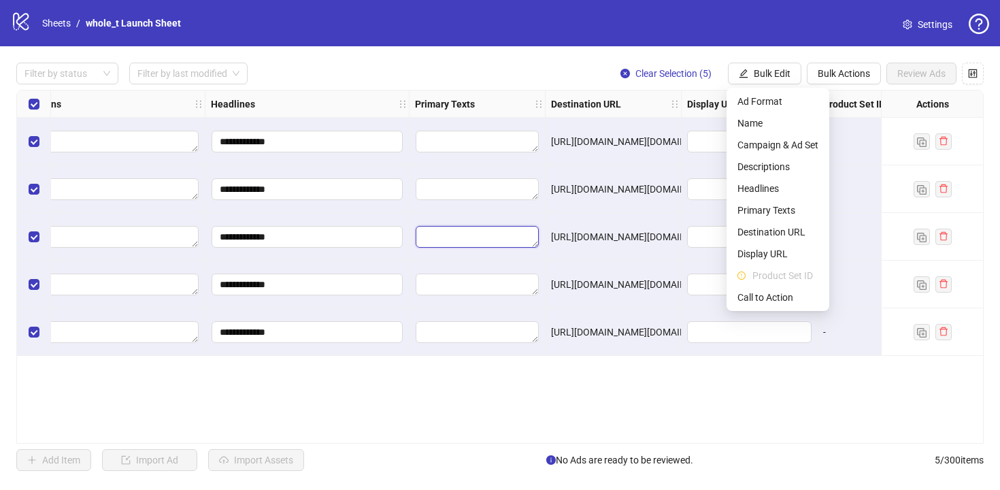
click at [464, 236] on textarea "Edit values" at bounding box center [477, 237] width 123 height 22
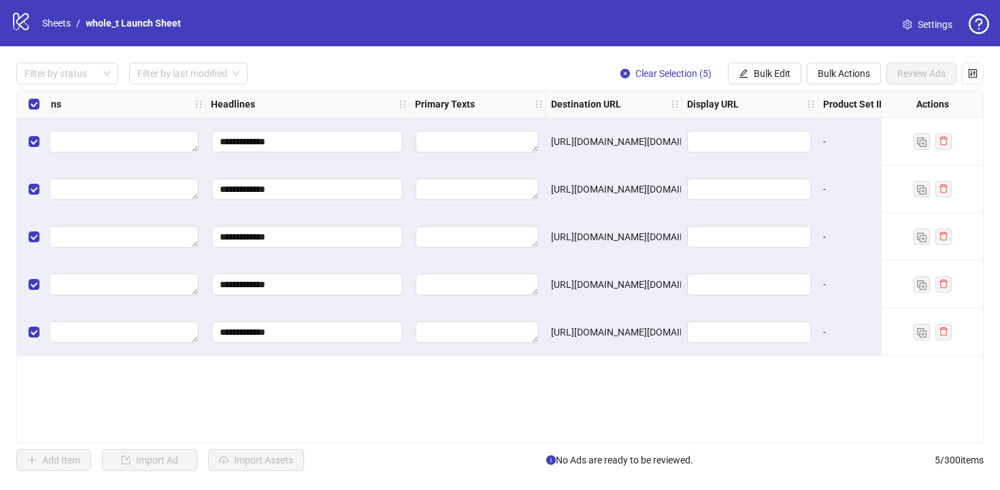
click at [20, 95] on div "Select all rows" at bounding box center [34, 103] width 34 height 27
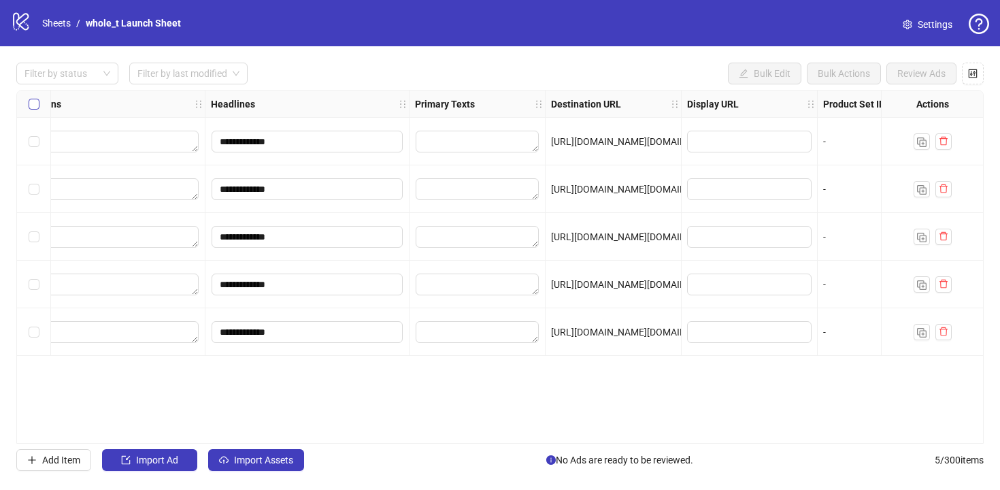
click at [31, 97] on label "Select all rows" at bounding box center [34, 104] width 11 height 15
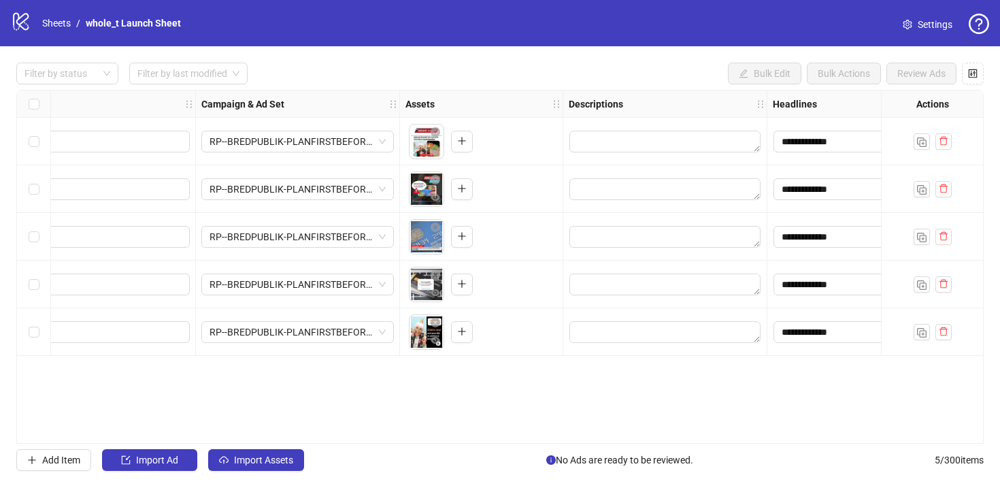
scroll to position [0, 0]
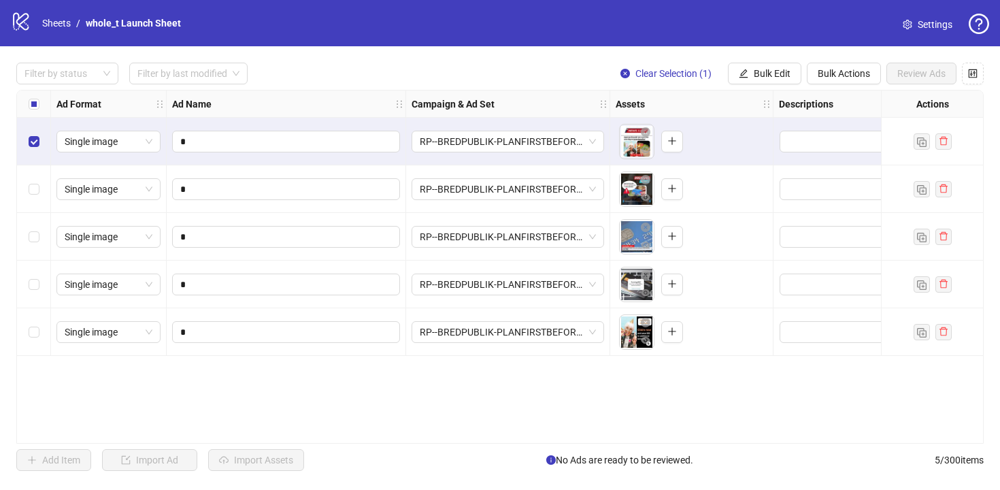
click at [31, 180] on div "Select row 2" at bounding box center [34, 189] width 34 height 48
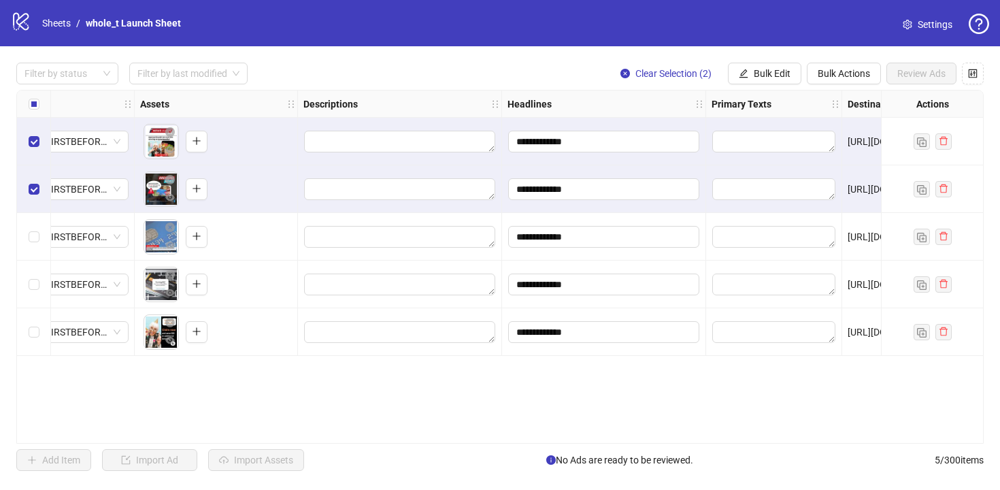
scroll to position [0, 594]
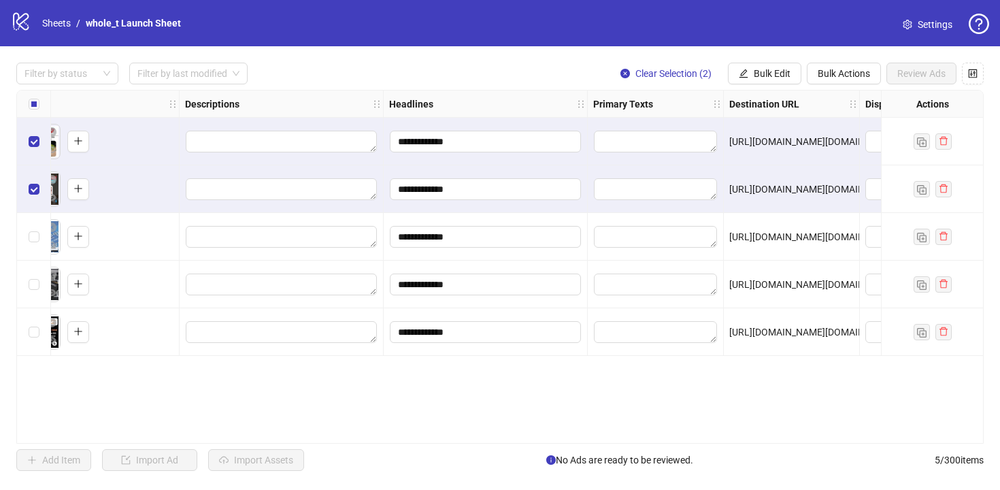
click at [510, 218] on div "**********" at bounding box center [486, 237] width 204 height 48
click at [510, 227] on input "**********" at bounding box center [485, 237] width 191 height 22
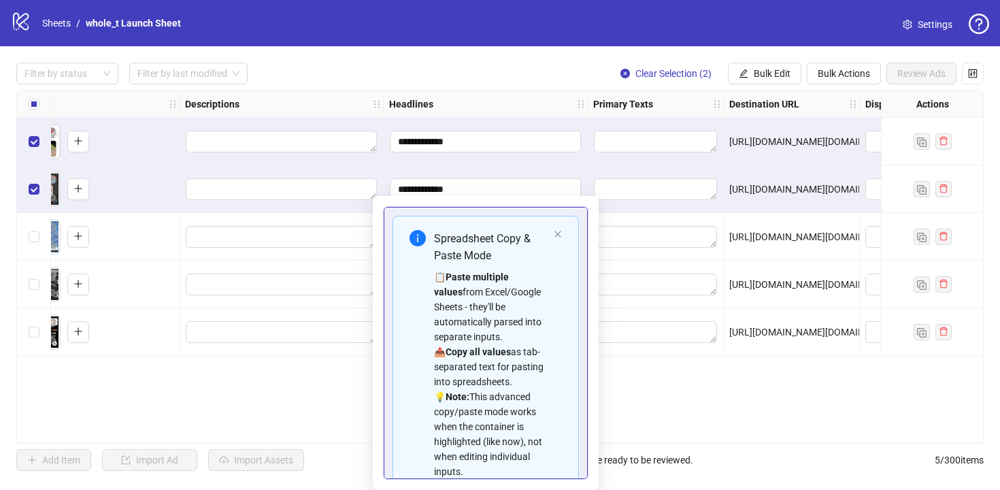
click at [236, 210] on div at bounding box center [282, 189] width 204 height 48
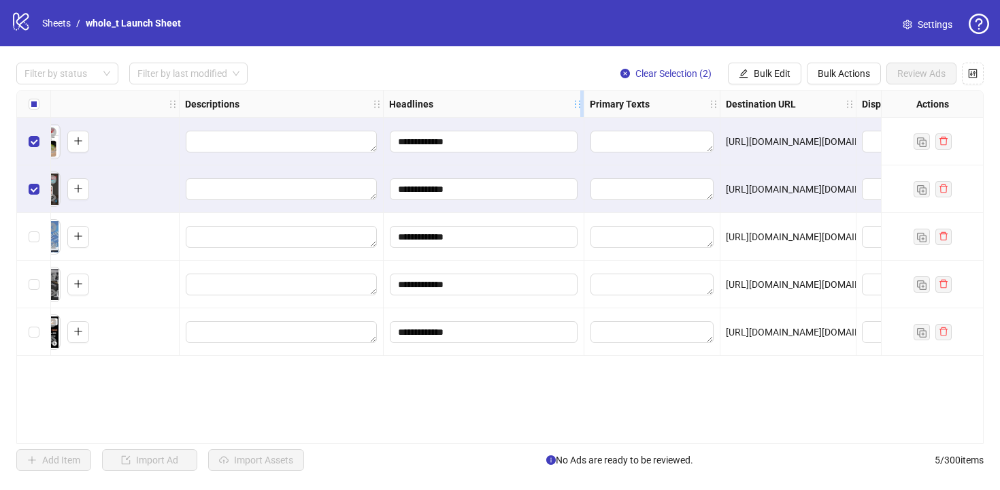
click at [583, 101] on icon "holder" at bounding box center [587, 104] width 10 height 10
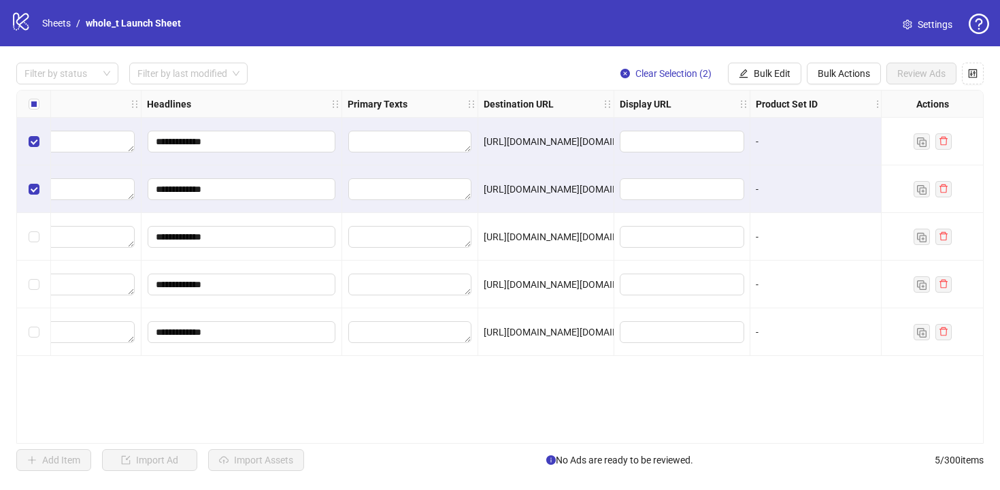
scroll to position [0, 1223]
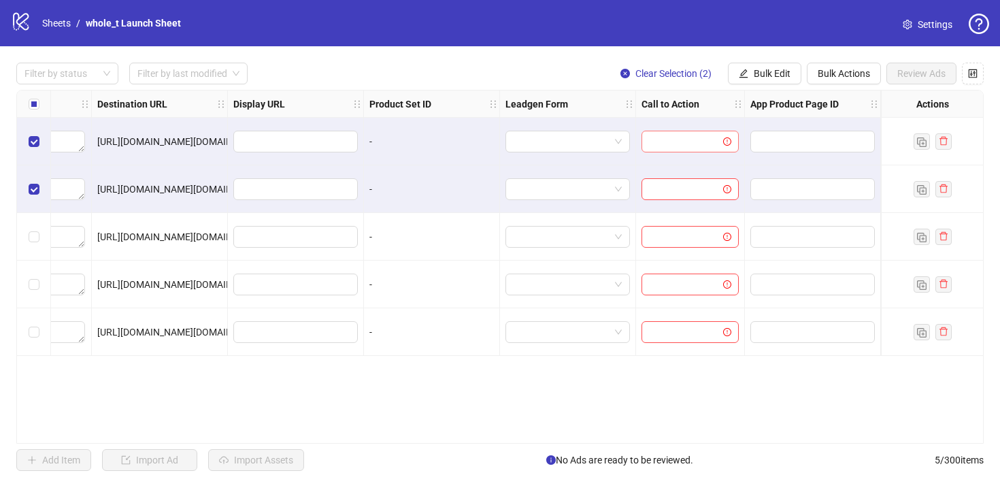
click at [680, 137] on input "search" at bounding box center [684, 141] width 69 height 20
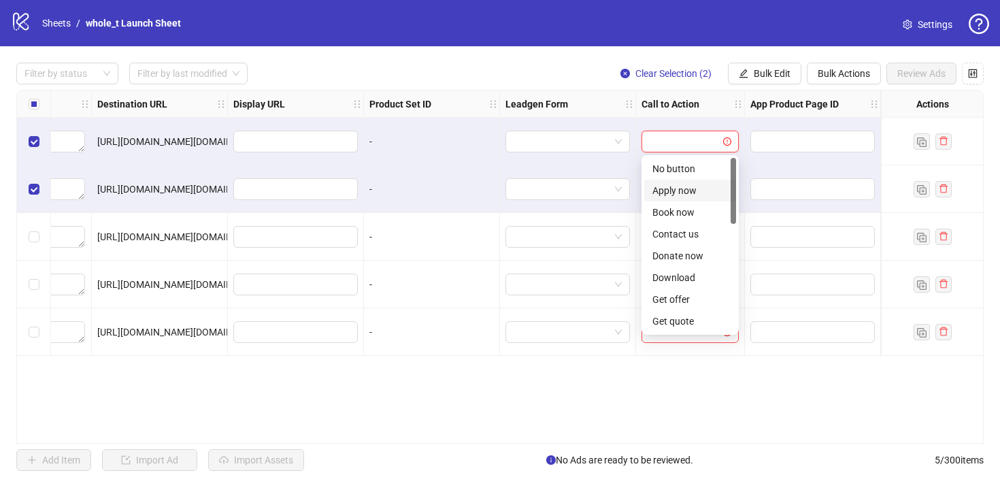
click at [682, 186] on div "Apply now" at bounding box center [690, 190] width 76 height 15
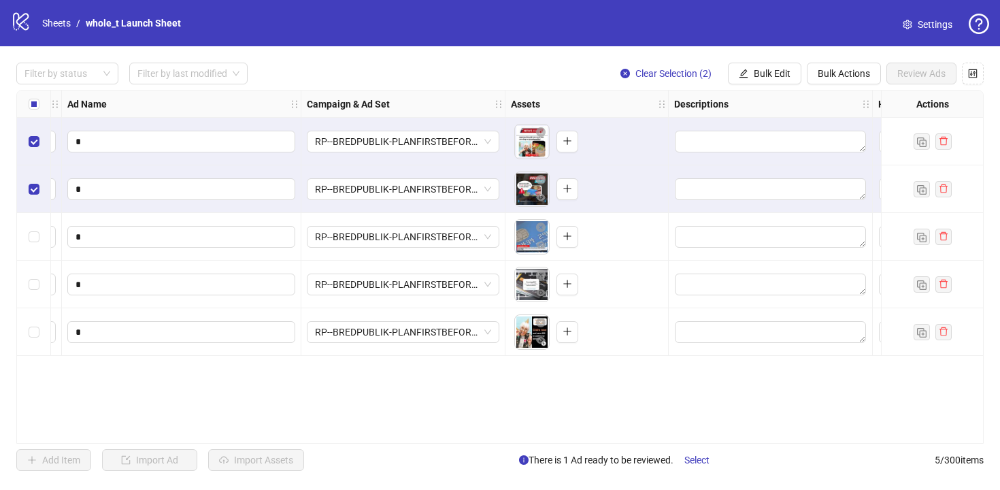
scroll to position [0, 104]
click at [969, 73] on icon "control" at bounding box center [973, 73] width 9 height 9
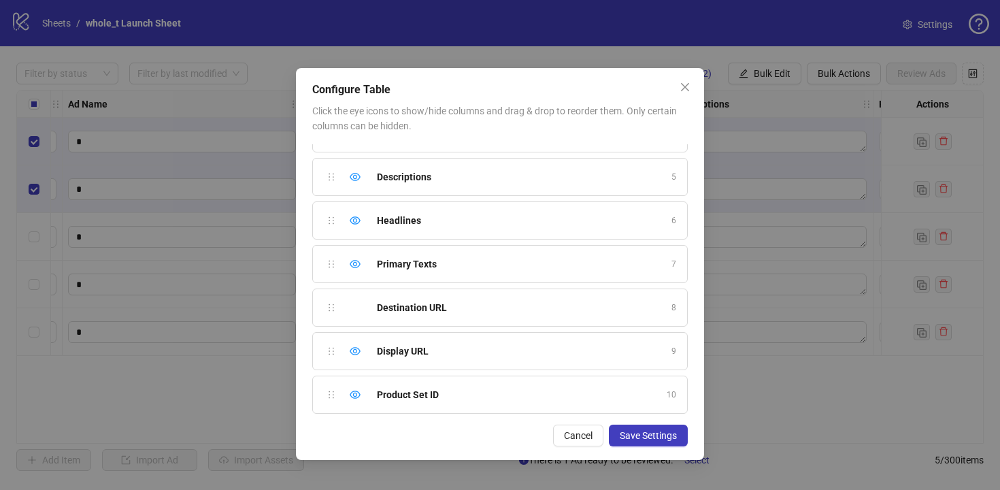
scroll to position [425, 0]
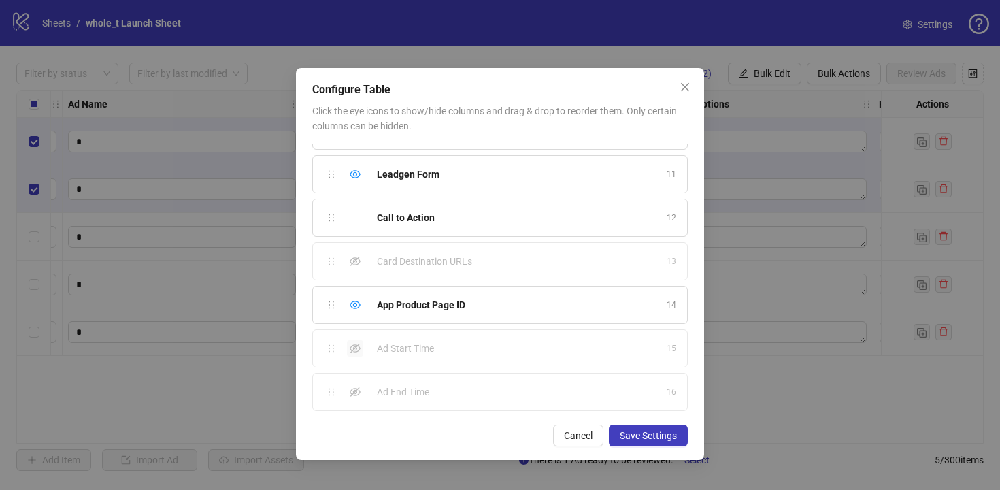
click at [352, 352] on icon "eye-invisible" at bounding box center [355, 348] width 11 height 11
click at [661, 430] on span "Save Settings" at bounding box center [648, 435] width 57 height 11
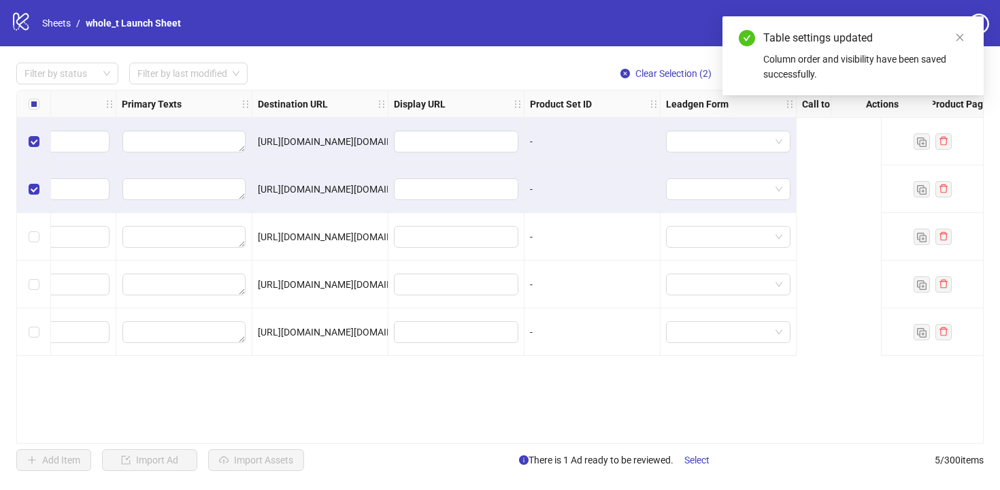
scroll to position [0, 1359]
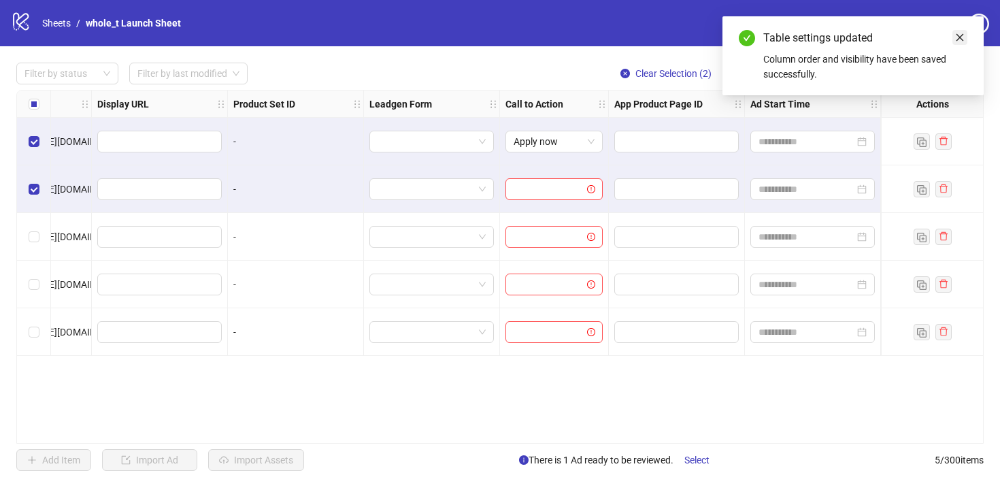
click at [957, 39] on icon "close" at bounding box center [960, 37] width 7 height 7
